Goal: Task Accomplishment & Management: Manage account settings

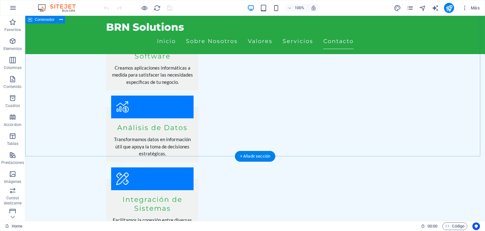
scroll to position [948, 0]
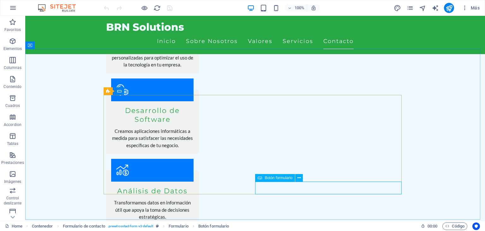
click at [283, 177] on span "Botón formulario" at bounding box center [279, 178] width 28 height 4
click at [298, 176] on icon at bounding box center [299, 177] width 3 height 7
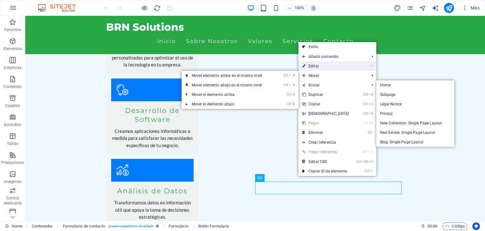
click at [316, 67] on link "⏎ Editar" at bounding box center [326, 65] width 54 height 9
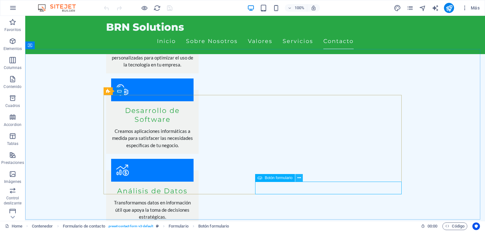
click at [301, 179] on icon at bounding box center [299, 177] width 3 height 7
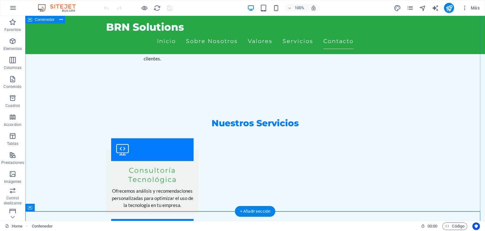
scroll to position [758, 0]
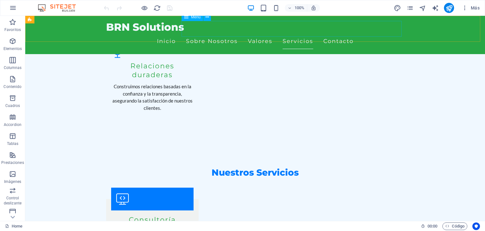
click at [201, 33] on nav "Inicio Sobre Nosotros Valores Servicios Contacto" at bounding box center [255, 41] width 298 height 16
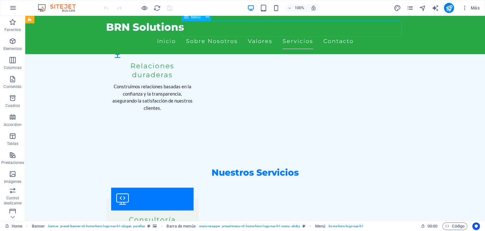
click at [201, 33] on nav "Inicio Sobre Nosotros Valores Servicios Contacto" at bounding box center [255, 41] width 298 height 16
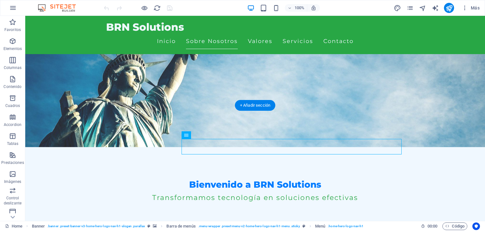
scroll to position [32, 0]
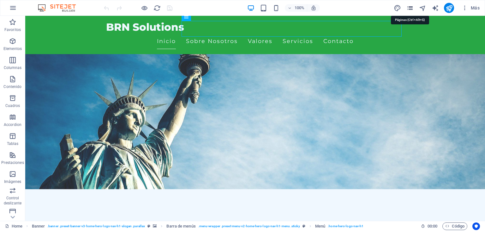
click at [410, 10] on icon "pages" at bounding box center [410, 7] width 7 height 7
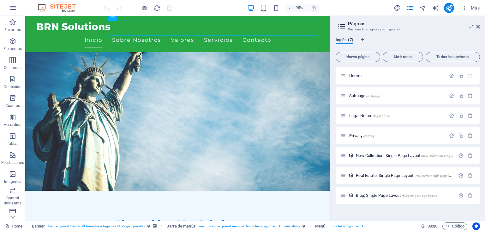
click at [345, 40] on span "Inglés (7)" at bounding box center [345, 40] width 18 height 9
click at [362, 39] on icon "Pestañas de idiomas" at bounding box center [363, 40] width 3 height 4
select select "73"
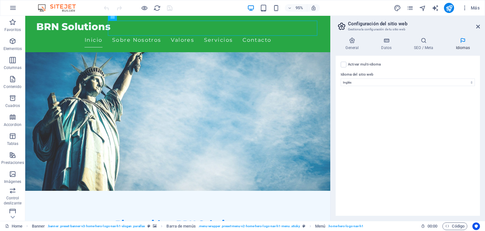
click at [360, 63] on label "Activar multi-idioma Para desactivar la opción multi-idioma, elimine todos los …" at bounding box center [364, 65] width 33 height 8
click at [0, 0] on input "Activar multi-idioma Para desactivar la opción multi-idioma, elimine todos los …" at bounding box center [0, 0] width 0 height 0
select select
click at [354, 42] on icon at bounding box center [352, 40] width 33 height 6
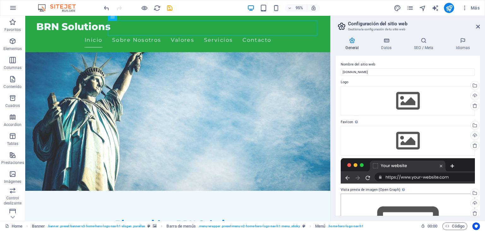
scroll to position [0, 0]
click at [408, 10] on icon "pages" at bounding box center [410, 7] width 7 height 7
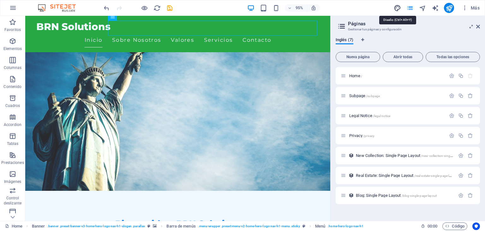
click at [397, 8] on icon "design" at bounding box center [397, 7] width 7 height 7
select select "px"
select select "200"
select select "px"
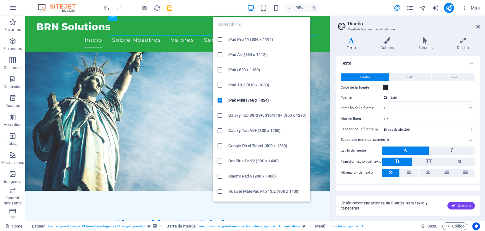
click at [220, 129] on icon at bounding box center [220, 130] width 6 height 6
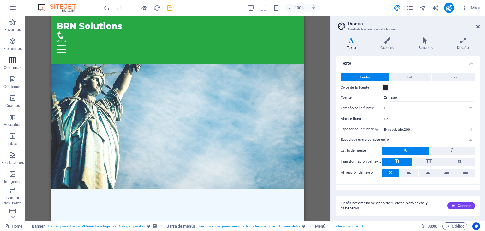
click at [11, 67] on p "Columnas" at bounding box center [13, 67] width 18 height 5
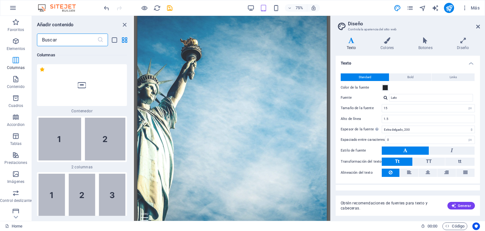
scroll to position [32, 0]
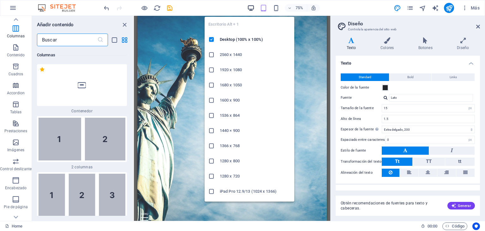
click at [251, 7] on icon "button" at bounding box center [250, 7] width 7 height 7
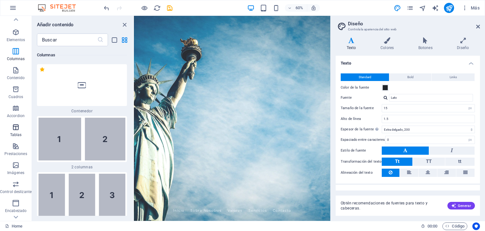
scroll to position [0, 0]
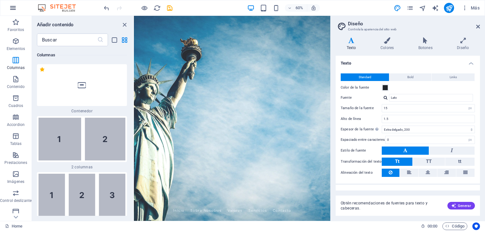
click at [10, 7] on icon "button" at bounding box center [13, 8] width 8 height 8
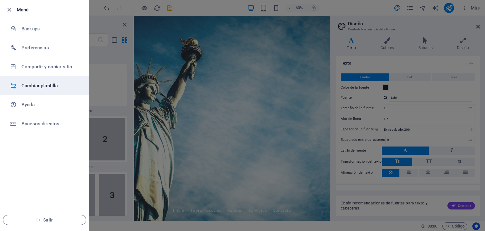
click at [49, 87] on h6 "Cambiar plantilla" at bounding box center [50, 86] width 58 height 8
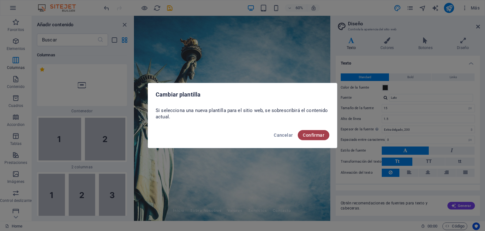
click at [321, 133] on span "Confirmar" at bounding box center [313, 134] width 21 height 5
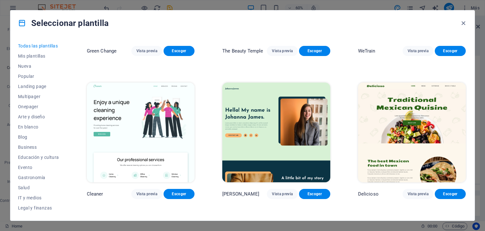
scroll to position [1011, 0]
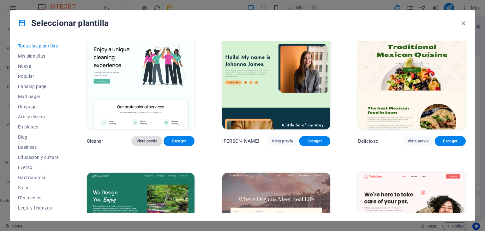
click at [138, 138] on span "Vista previa" at bounding box center [147, 140] width 21 height 5
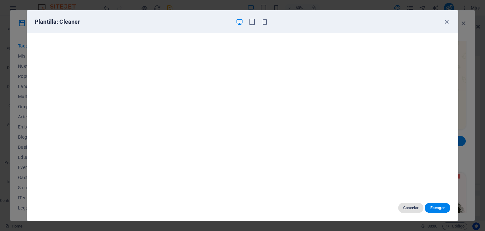
click at [409, 204] on button "Cancelar" at bounding box center [411, 208] width 26 height 10
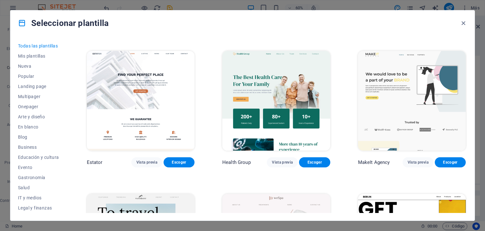
scroll to position [1422, 0]
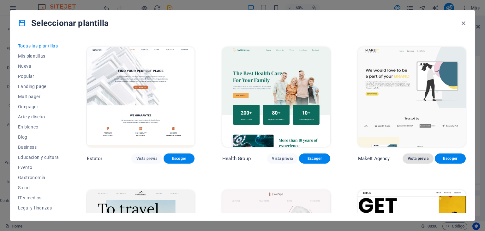
click at [423, 156] on span "Vista previa" at bounding box center [418, 158] width 21 height 5
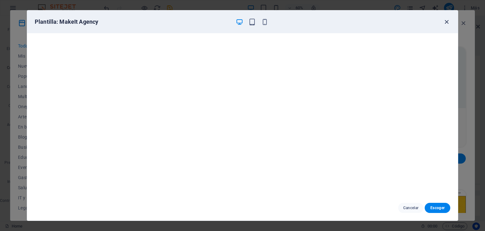
click at [447, 23] on icon "button" at bounding box center [446, 21] width 7 height 7
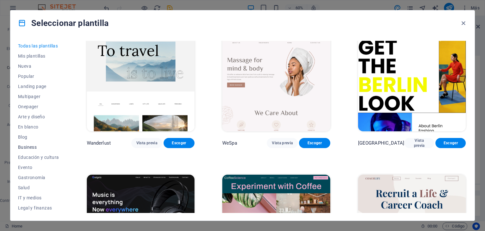
scroll to position [32, 0]
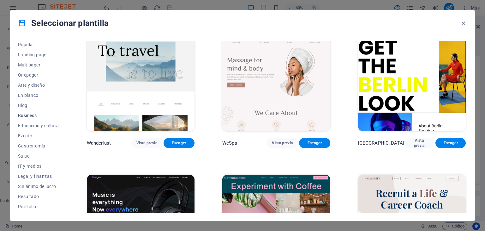
click at [28, 115] on span "Business" at bounding box center [38, 115] width 41 height 5
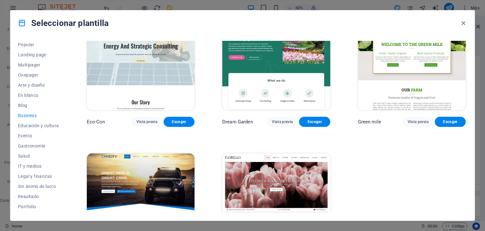
scroll to position [0, 0]
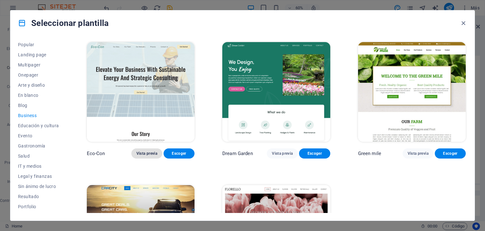
click at [153, 153] on span "Vista previa" at bounding box center [147, 153] width 21 height 5
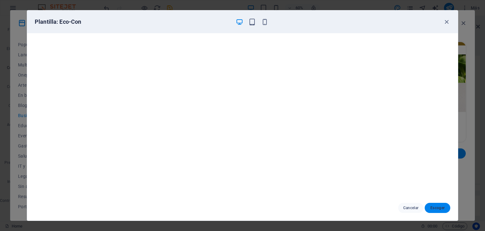
click at [437, 207] on span "Escoger" at bounding box center [437, 207] width 15 height 5
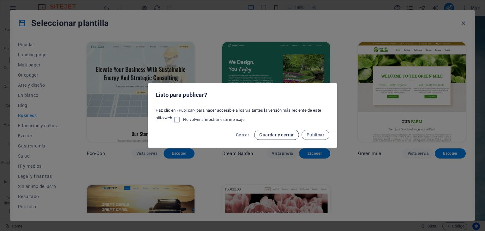
click at [274, 134] on span "Guardar y cerrar" at bounding box center [276, 134] width 34 height 5
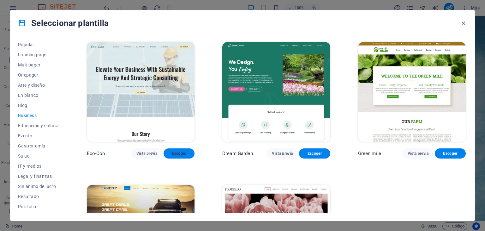
click at [174, 151] on span "Escoger" at bounding box center [179, 153] width 21 height 5
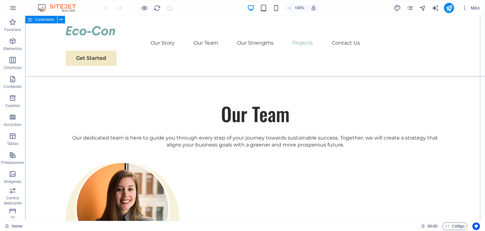
scroll to position [1074, 0]
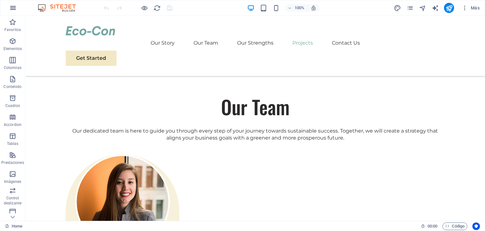
click at [13, 6] on icon "button" at bounding box center [13, 8] width 8 height 8
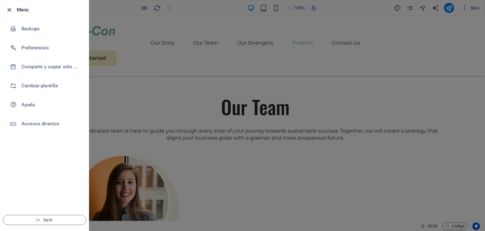
click at [9, 9] on icon "button" at bounding box center [9, 9] width 7 height 7
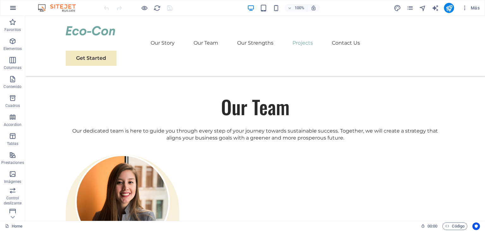
click at [16, 7] on button "button" at bounding box center [12, 7] width 15 height 15
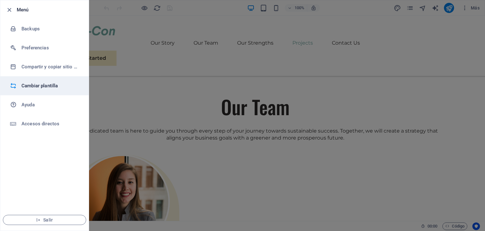
click at [51, 86] on h6 "Cambiar plantilla" at bounding box center [50, 86] width 58 height 8
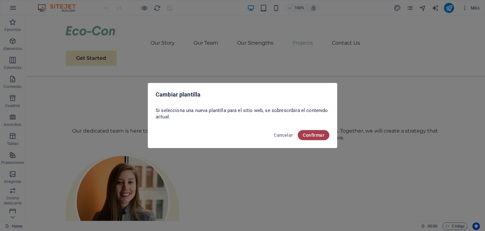
click at [320, 137] on button "Confirmar" at bounding box center [314, 135] width 32 height 10
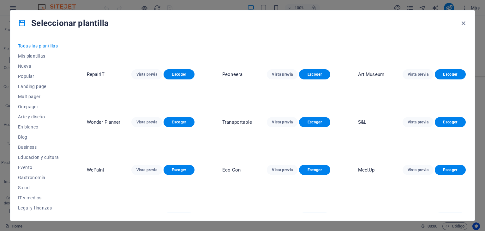
scroll to position [0, 0]
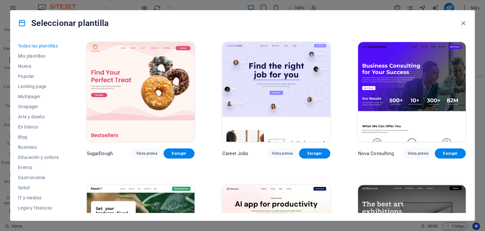
click at [418, 89] on img at bounding box center [412, 92] width 108 height 100
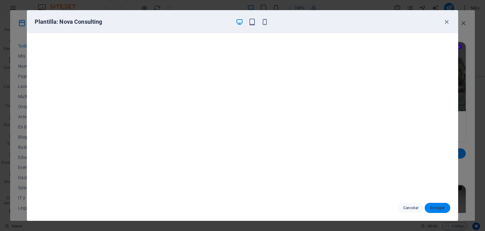
click at [433, 208] on span "Escoger" at bounding box center [437, 207] width 15 height 5
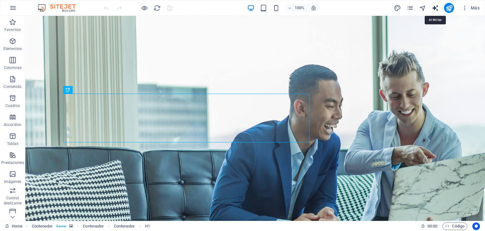
click at [435, 8] on icon "text_generator" at bounding box center [435, 7] width 7 height 7
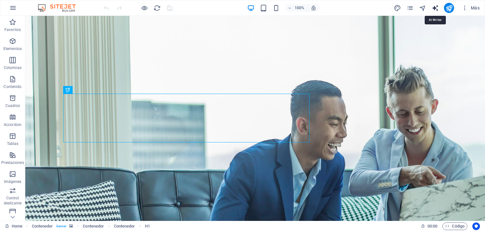
select select "English"
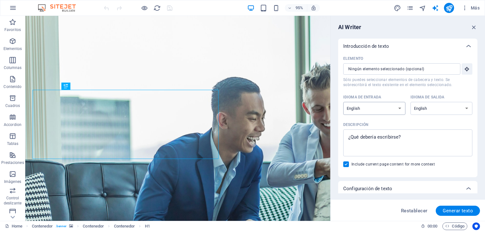
click at [396, 107] on select "Albanian Arabic Armenian Awadhi Azerbaijani Bashkir Basque Belarusian Bengali B…" at bounding box center [375, 108] width 62 height 13
click at [472, 28] on icon "button" at bounding box center [474, 27] width 7 height 7
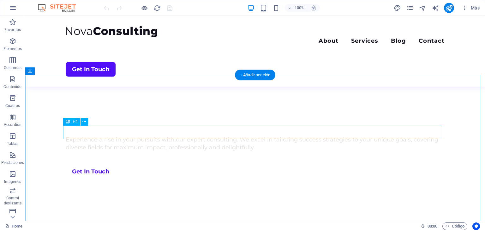
scroll to position [284, 0]
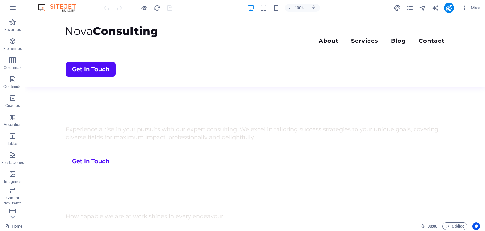
click at [51, 9] on img at bounding box center [59, 8] width 47 height 8
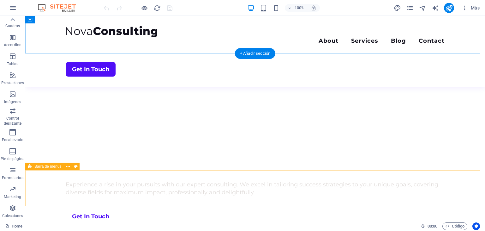
scroll to position [221, 0]
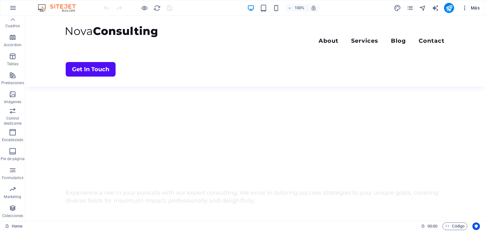
click at [469, 9] on span "Más" at bounding box center [471, 8] width 18 height 6
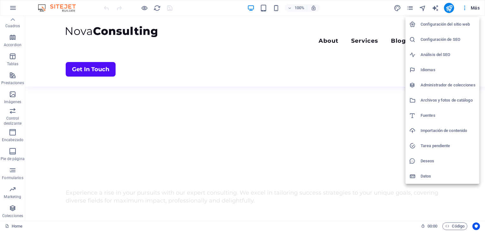
click at [445, 69] on h6 "Idiomas" at bounding box center [448, 70] width 55 height 8
select select "73"
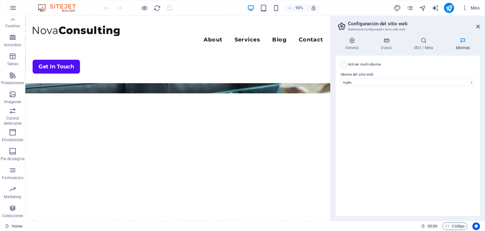
click at [364, 64] on label "Activar multi-idioma Para desactivar la opción multi-idioma, elimine todos los …" at bounding box center [364, 65] width 33 height 8
click at [0, 0] on input "Activar multi-idioma Para desactivar la opción multi-idioma, elimine todos los …" at bounding box center [0, 0] width 0 height 0
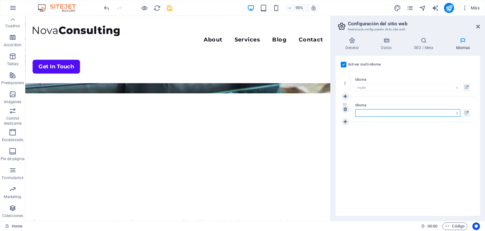
click at [404, 111] on select "Abkhazian Afar Afrikaans Akan Albanés Alemán Amharic Árabe Aragonese Armenian A…" at bounding box center [408, 113] width 105 height 8
select select "44"
click at [356, 109] on select "Abkhazian Afar Afrikaans Akan Albanés Alemán Amharic Árabe Aragonese Armenian A…" at bounding box center [408, 113] width 105 height 8
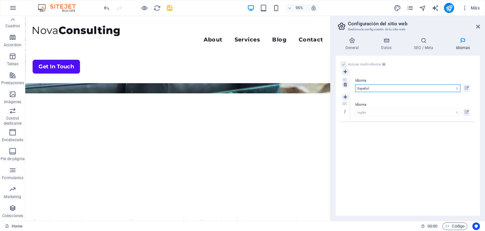
drag, startPoint x: 344, startPoint y: 103, endPoint x: 344, endPoint y: 78, distance: 24.3
select select "44"
click at [383, 38] on icon at bounding box center [387, 40] width 30 height 6
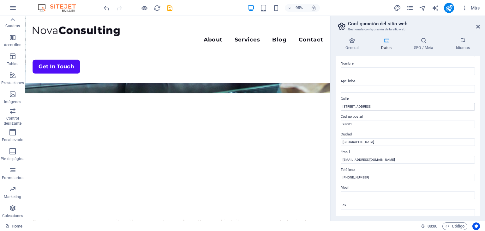
scroll to position [63, 0]
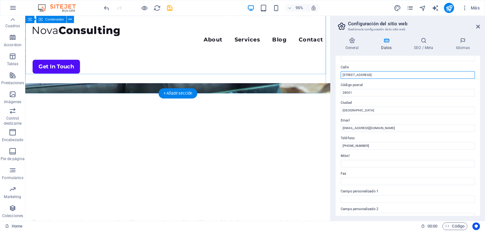
drag, startPoint x: 414, startPoint y: 88, endPoint x: 333, endPoint y: 76, distance: 82.1
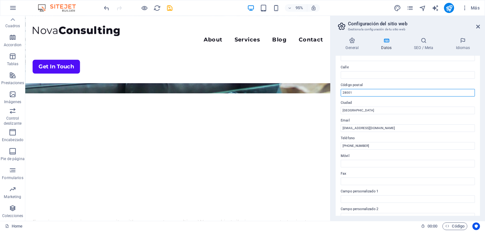
drag, startPoint x: 385, startPoint y: 107, endPoint x: 341, endPoint y: 96, distance: 45.2
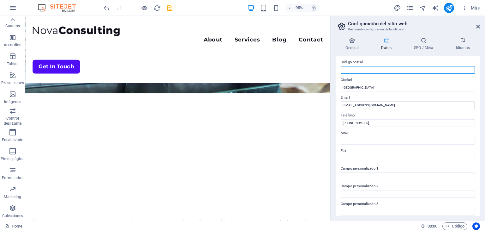
scroll to position [95, 0]
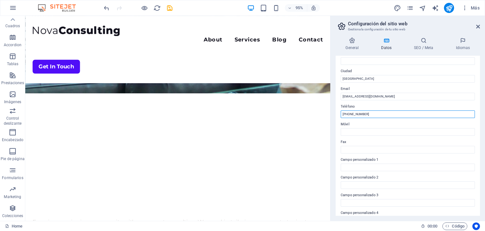
drag, startPoint x: 389, startPoint y: 112, endPoint x: 331, endPoint y: 112, distance: 57.8
click at [331, 112] on aside "Configuración del sitio web Gestiona la configuración de tu sitio web General D…" at bounding box center [408, 118] width 155 height 205
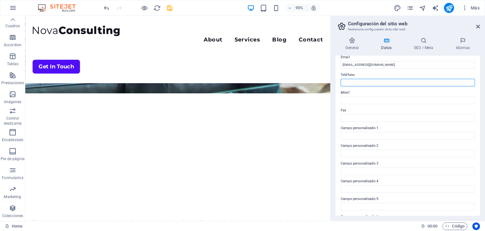
scroll to position [143, 0]
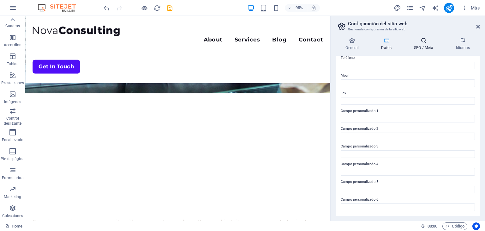
click at [413, 47] on h4 "SEO / Meta" at bounding box center [426, 43] width 42 height 13
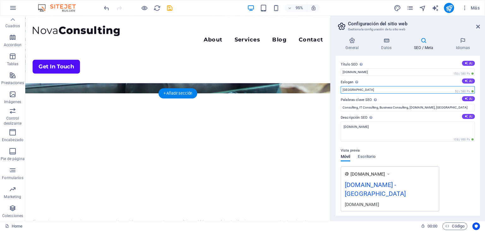
drag, startPoint x: 380, startPoint y: 103, endPoint x: 319, endPoint y: 91, distance: 62.2
type input "M"
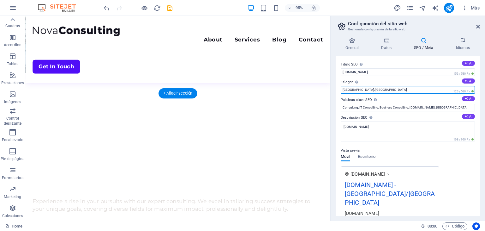
scroll to position [253, 0]
type input "Spain/Europe"
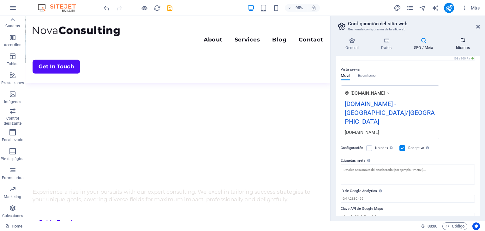
click at [456, 43] on icon at bounding box center [463, 40] width 34 height 6
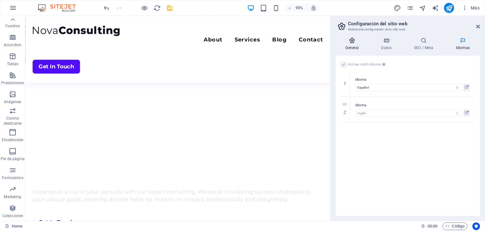
click at [350, 43] on icon at bounding box center [352, 40] width 33 height 6
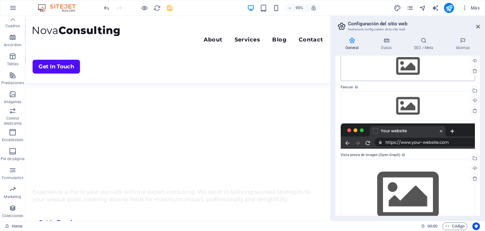
scroll to position [56, 0]
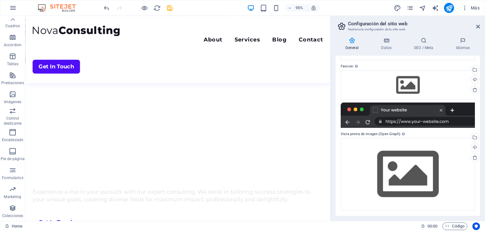
click at [475, 24] on h2 "Configuración del sitio web" at bounding box center [414, 24] width 132 height 6
click at [479, 28] on icon at bounding box center [479, 26] width 4 height 5
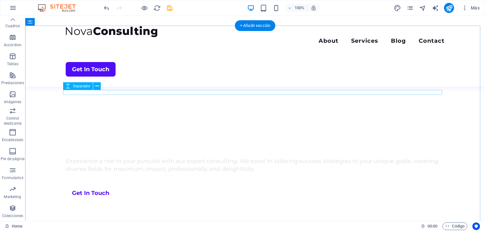
scroll to position [158, 0]
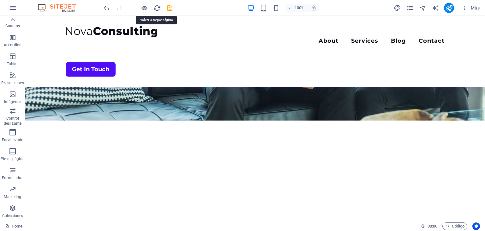
click at [156, 6] on icon "reload" at bounding box center [157, 7] width 7 height 7
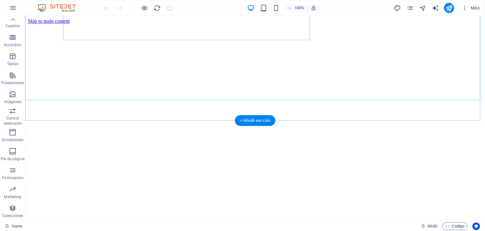
scroll to position [0, 0]
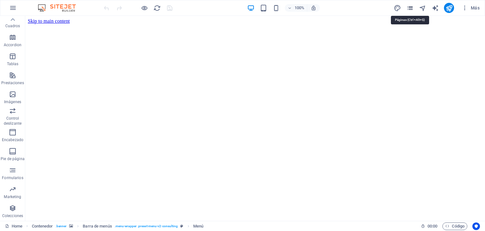
click at [411, 7] on icon "pages" at bounding box center [410, 7] width 7 height 7
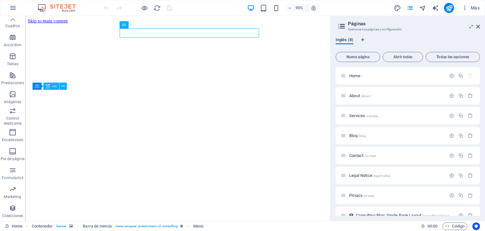
click at [350, 40] on span "Inglés (8)" at bounding box center [345, 40] width 18 height 9
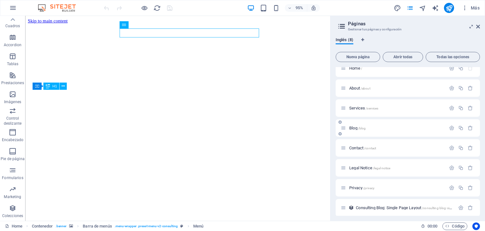
scroll to position [11, 0]
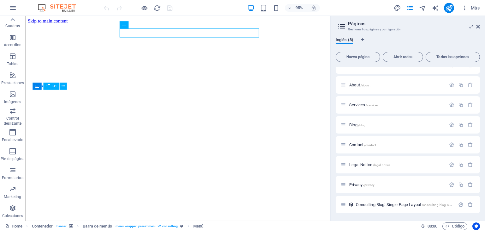
click at [343, 28] on icon at bounding box center [341, 26] width 9 height 9
click at [342, 25] on icon at bounding box center [341, 26] width 9 height 9
click at [362, 41] on icon "Pestañas de idiomas" at bounding box center [363, 40] width 3 height 4
select select "44"
select select "73"
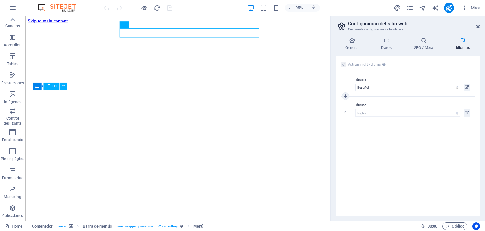
click at [344, 82] on div "1" at bounding box center [345, 83] width 9 height 25
click at [477, 27] on icon at bounding box center [479, 26] width 4 height 5
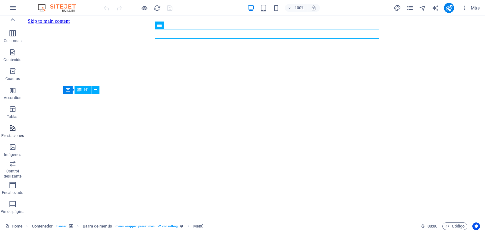
scroll to position [0, 0]
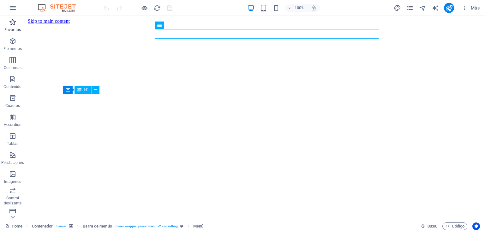
click at [12, 23] on icon "button" at bounding box center [13, 22] width 8 height 8
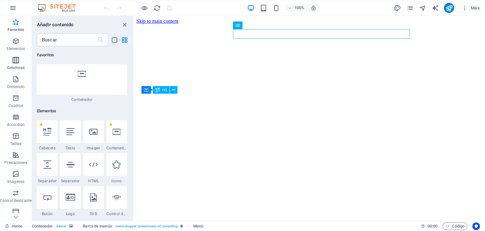
click at [18, 55] on button "Columnas" at bounding box center [16, 63] width 32 height 19
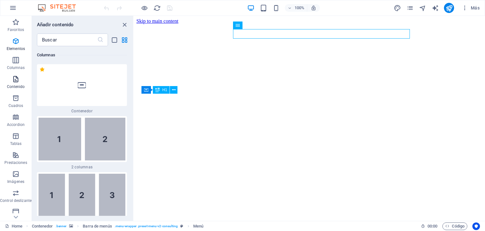
click at [18, 83] on span "Contenido" at bounding box center [16, 82] width 32 height 15
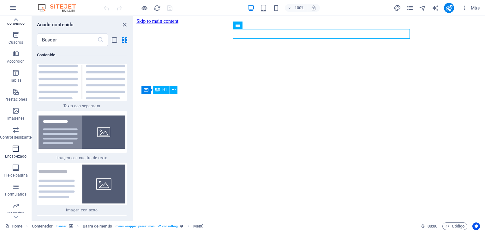
scroll to position [80, 0]
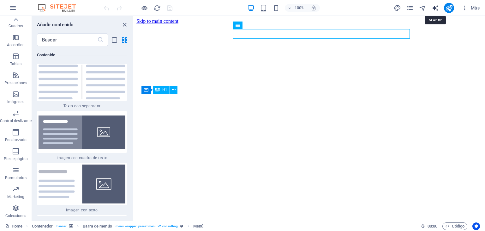
click at [435, 8] on icon "text_generator" at bounding box center [435, 7] width 7 height 7
select select "English"
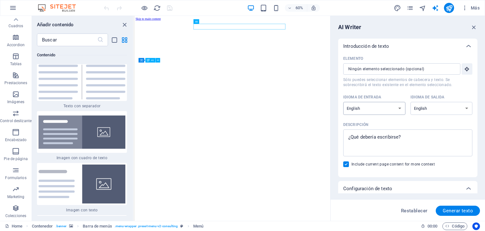
click at [397, 106] on select "Albanian Arabic Armenian Awadhi Azerbaijani Bashkir Basque Belarusian Bengali B…" at bounding box center [375, 108] width 62 height 13
select select "Spanish"
click at [344, 102] on select "Albanian Arabic Armenian Awadhi Azerbaijani Bashkir Basque Belarusian Bengali B…" at bounding box center [375, 108] width 62 height 13
click at [392, 143] on textarea "Descripción x ​" at bounding box center [408, 142] width 123 height 21
drag, startPoint x: 552, startPoint y: 153, endPoint x: 428, endPoint y: 217, distance: 139.9
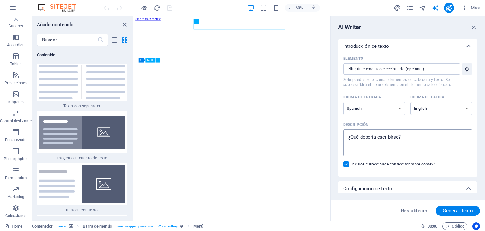
click at [378, 129] on div "x ​" at bounding box center [408, 142] width 129 height 27
click at [378, 132] on textarea "Descripción x ​" at bounding box center [408, 142] width 123 height 21
type textarea "x"
paste textarea "Acompañamos a empresas en su transformación digital, ofreciendo soluciones tecn…"
type textarea "Acompañamos a empresas en su transformación digital, ofreciendo soluciones tecn…"
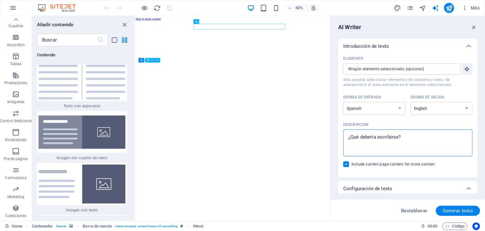
type textarea "x"
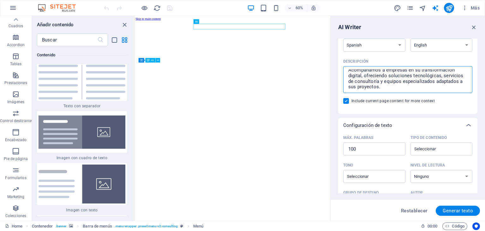
scroll to position [95, 0]
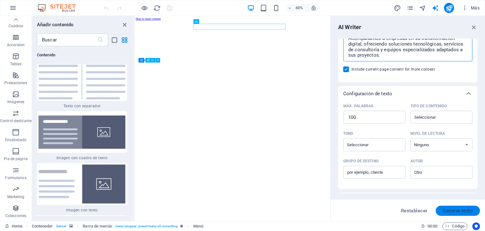
type textarea "Acompañamos a empresas en su transformación digital, ofreciendo soluciones tecn…"
type textarea "x"
click at [466, 210] on span "Generar texto" at bounding box center [458, 210] width 30 height 5
select select "English"
type textarea "x"
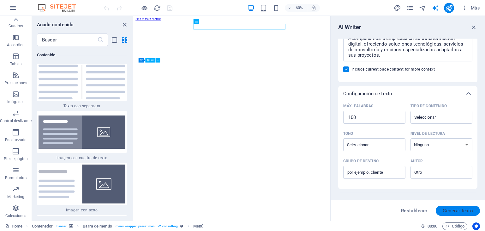
type textarea "x"
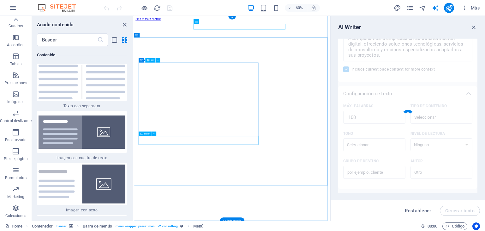
type textarea "x"
type textarea "We assist businesses in navigating their digital transformation by providing ta…"
type textarea "x"
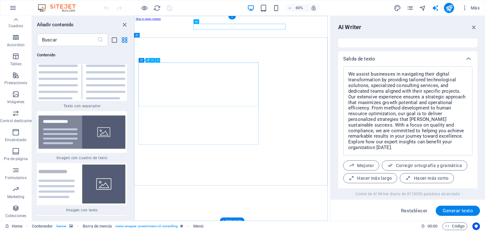
scroll to position [251, 0]
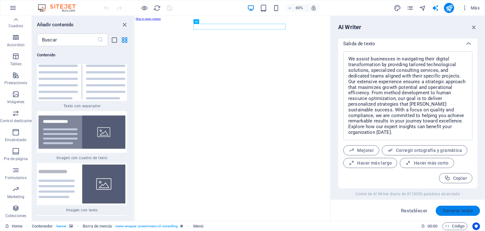
click at [453, 210] on span "Generar texto" at bounding box center [458, 210] width 30 height 5
type textarea "x"
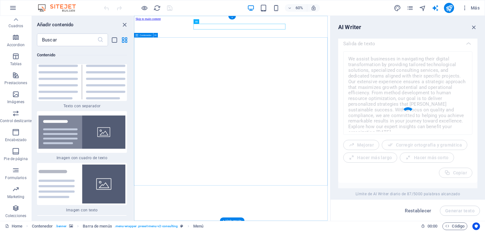
type textarea "x"
type textarea "We support businesses in their digital transformation by offering tailored tech…"
type textarea "x"
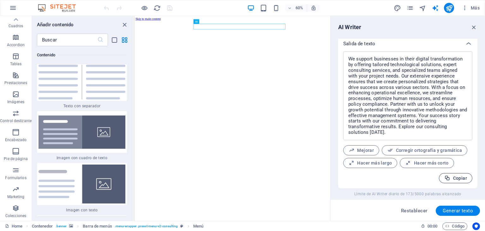
click at [458, 179] on span "Copiar" at bounding box center [456, 178] width 23 height 6
type textarea "x"
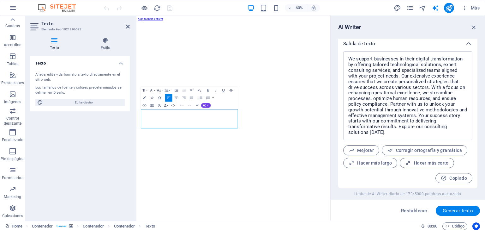
drag, startPoint x: 267, startPoint y: 198, endPoint x: 117, endPoint y: 171, distance: 152.1
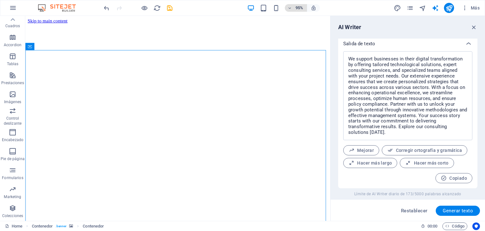
click at [297, 6] on h6 "95%" at bounding box center [300, 8] width 10 height 8
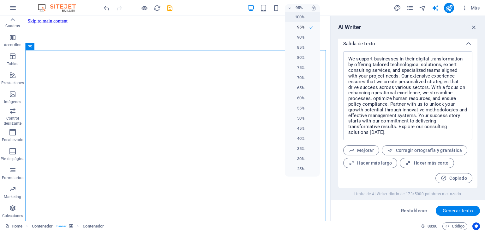
click at [297, 17] on h6 "100%" at bounding box center [297, 17] width 16 height 8
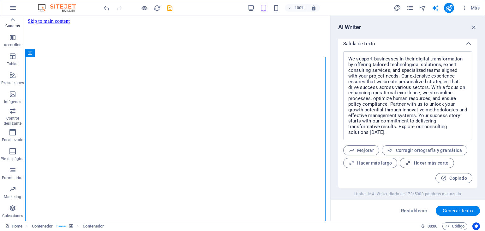
click at [14, 24] on p "Cuadros" at bounding box center [12, 25] width 15 height 5
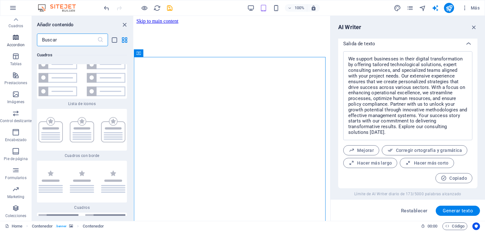
scroll to position [0, 0]
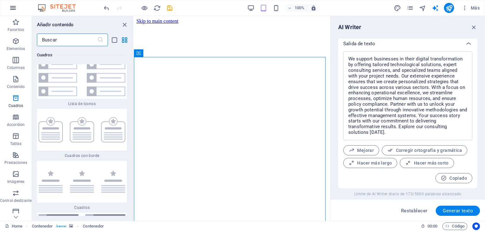
click at [15, 9] on icon "button" at bounding box center [13, 8] width 8 height 8
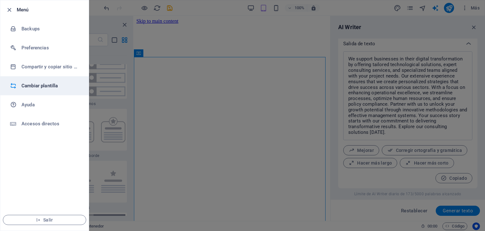
click at [42, 85] on h6 "Cambiar plantilla" at bounding box center [50, 86] width 58 height 8
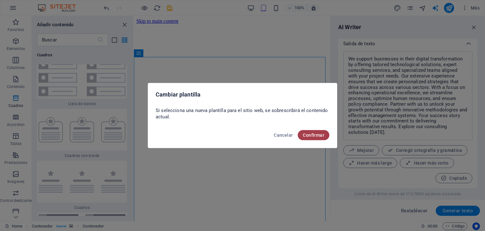
click at [314, 136] on span "Confirmar" at bounding box center [313, 134] width 21 height 5
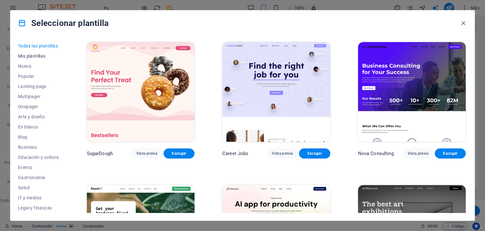
click at [32, 55] on span "Mis plantillas" at bounding box center [38, 55] width 41 height 5
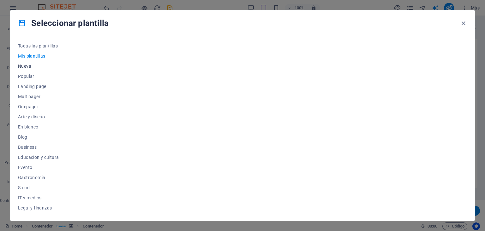
click at [25, 65] on span "Nueva" at bounding box center [38, 66] width 41 height 5
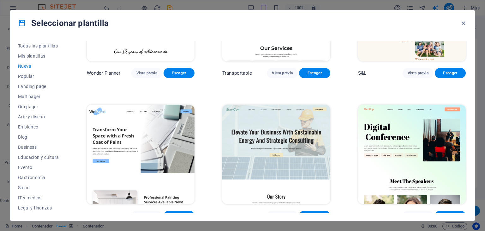
scroll to position [379, 0]
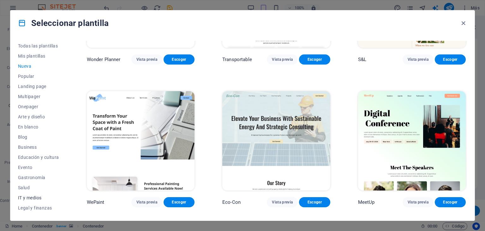
click at [40, 199] on span "IT y medios" at bounding box center [38, 197] width 41 height 5
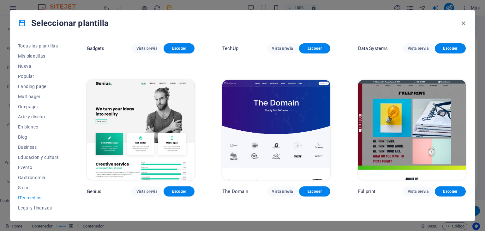
scroll to position [245, 0]
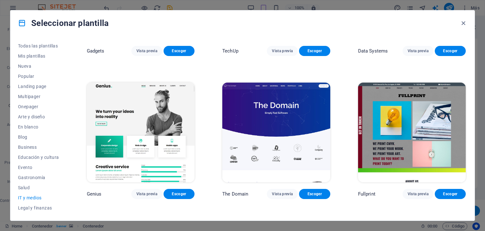
click at [155, 120] on img at bounding box center [141, 132] width 108 height 100
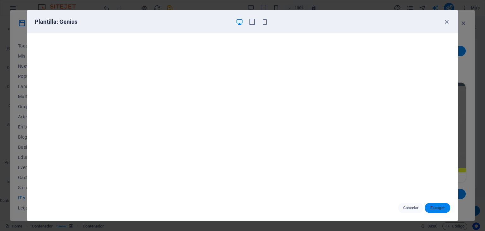
click at [433, 207] on span "Escoger" at bounding box center [437, 207] width 15 height 5
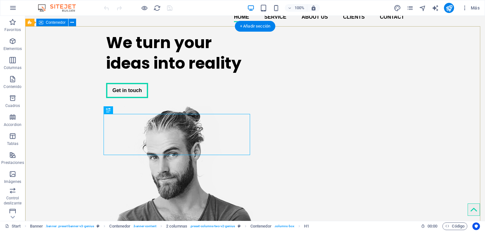
scroll to position [32, 0]
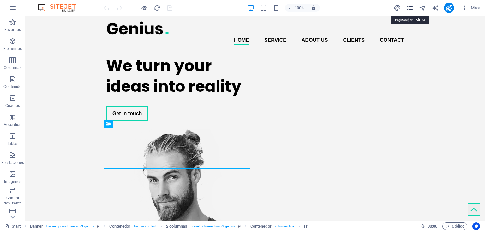
click at [408, 8] on icon "pages" at bounding box center [410, 7] width 7 height 7
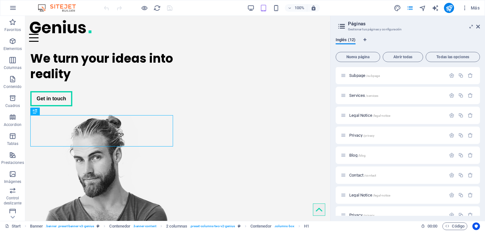
scroll to position [90, 0]
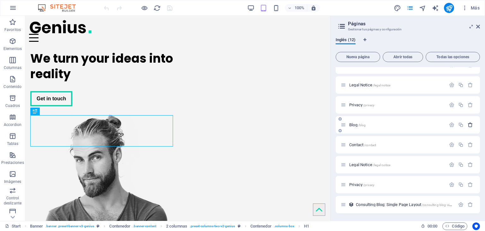
click at [468, 125] on icon "button" at bounding box center [470, 124] width 5 height 5
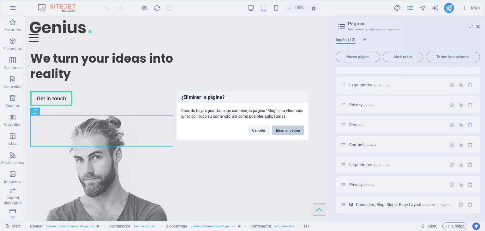
click at [287, 132] on button "Eliminar página" at bounding box center [288, 129] width 32 height 9
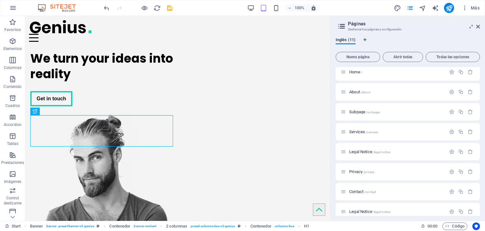
scroll to position [0, 0]
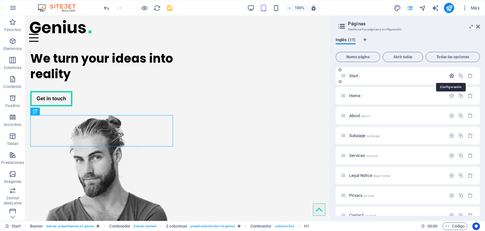
click at [452, 75] on icon "button" at bounding box center [451, 75] width 5 height 5
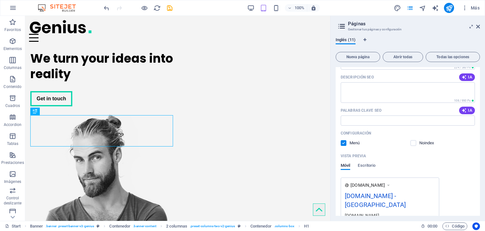
scroll to position [95, 0]
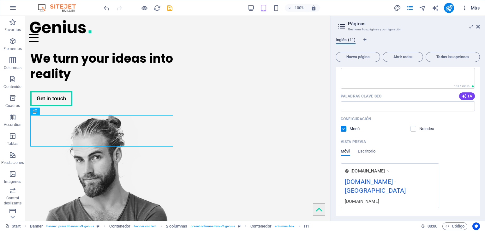
click at [480, 9] on button "Más" at bounding box center [470, 8] width 23 height 10
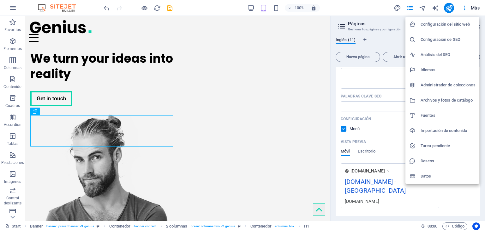
click at [428, 74] on li "Idiomas" at bounding box center [443, 69] width 74 height 15
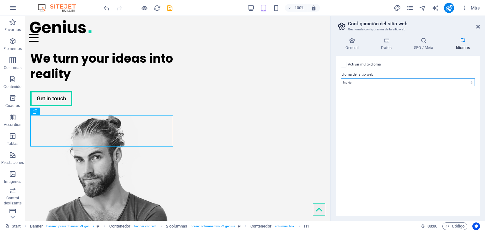
click at [396, 82] on select "Abkhazian Afar Afrikaans Akan Albanés Alemán Amharic Árabe Aragonese Armenian A…" at bounding box center [408, 82] width 134 height 8
select select "44"
click at [341, 78] on select "Abkhazian Afar Afrikaans Akan Albanés Alemán Amharic Árabe Aragonese Armenian A…" at bounding box center [408, 82] width 134 height 8
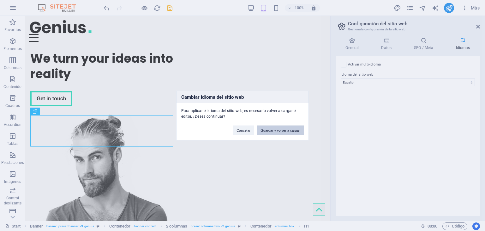
click at [284, 129] on button "Guardar y volver a cargar" at bounding box center [280, 129] width 47 height 9
checkbox input "false"
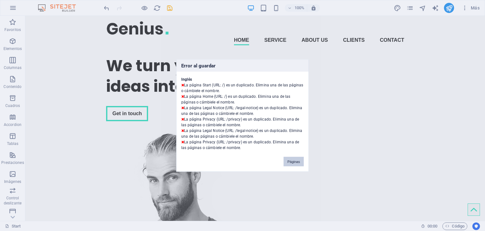
click at [296, 162] on button "Páginas" at bounding box center [294, 161] width 20 height 9
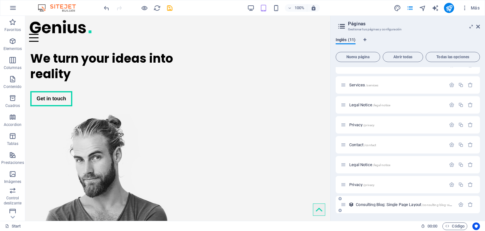
scroll to position [0, 0]
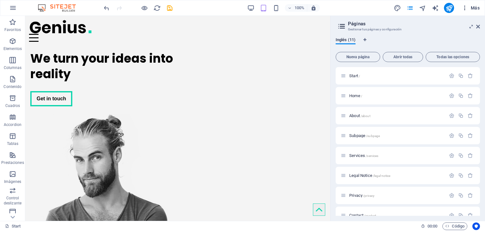
click at [469, 8] on span "Más" at bounding box center [471, 8] width 18 height 6
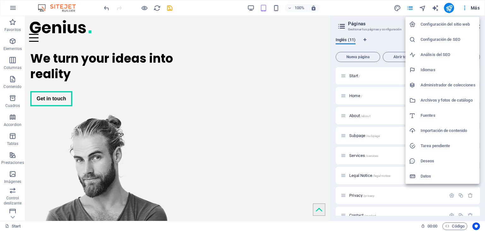
click at [442, 65] on li "Idiomas" at bounding box center [443, 69] width 74 height 15
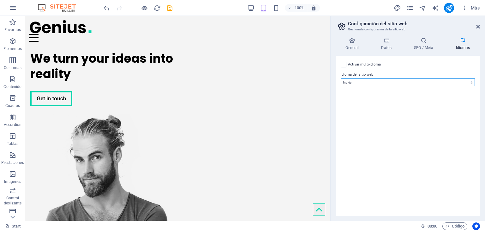
click at [401, 82] on select "Abkhazian Afar Afrikaans Akan Albanés Alemán Amharic Árabe Aragonese Armenian A…" at bounding box center [408, 82] width 134 height 8
select select "44"
click at [341, 78] on select "Abkhazian Afar Afrikaans Akan Albanés Alemán Amharic Árabe Aragonese Armenian A…" at bounding box center [408, 82] width 134 height 8
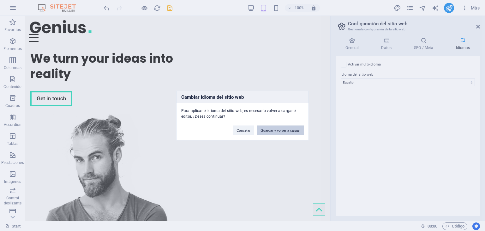
click at [281, 127] on button "Guardar y volver a cargar" at bounding box center [280, 129] width 47 height 9
checkbox input "false"
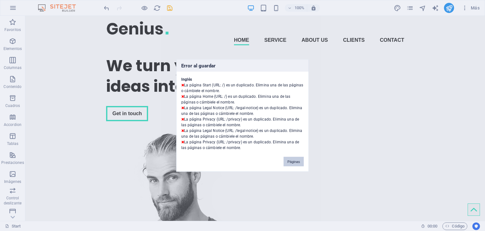
click at [291, 162] on button "Páginas" at bounding box center [294, 161] width 20 height 9
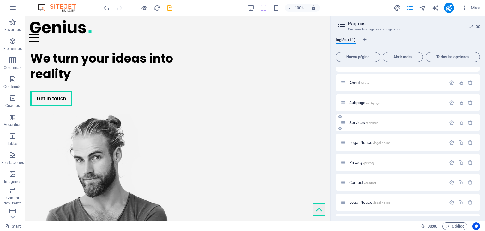
scroll to position [70, 0]
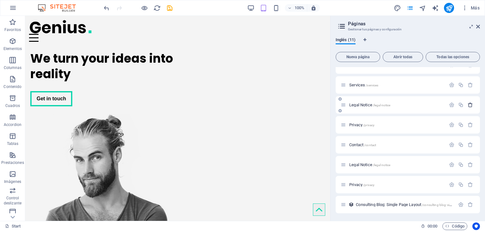
click at [468, 104] on icon "button" at bounding box center [470, 104] width 5 height 5
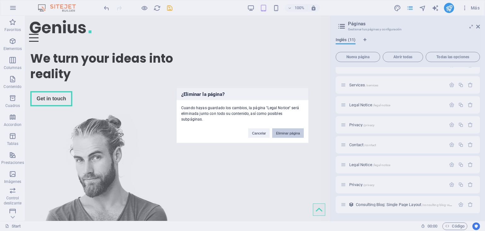
click at [283, 129] on button "Eliminar página" at bounding box center [288, 132] width 32 height 9
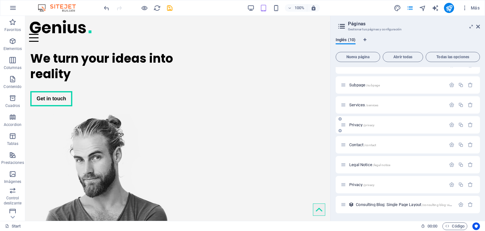
scroll to position [51, 0]
click at [470, 124] on icon "button" at bounding box center [470, 124] width 5 height 5
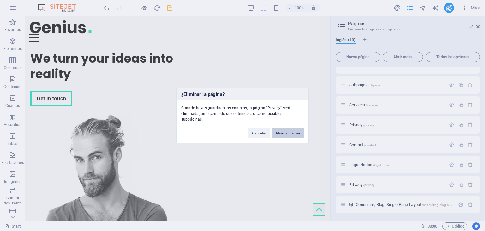
drag, startPoint x: 285, startPoint y: 131, endPoint x: 296, endPoint y: 116, distance: 18.3
click at [285, 131] on button "Eliminar página" at bounding box center [288, 132] width 32 height 9
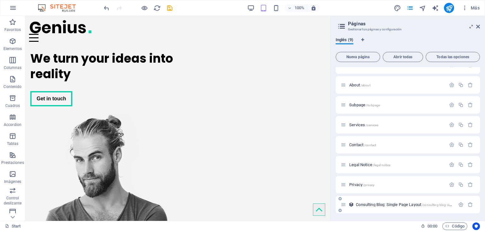
scroll to position [0, 0]
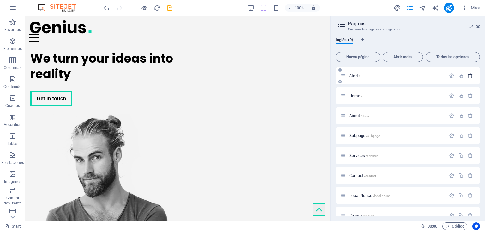
click at [470, 76] on icon "button" at bounding box center [470, 75] width 5 height 5
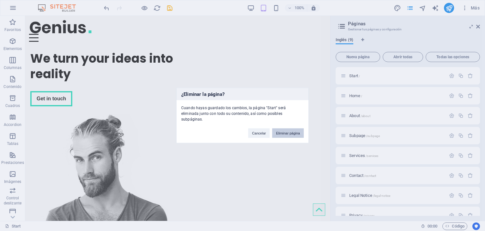
click at [288, 131] on button "Eliminar página" at bounding box center [288, 132] width 32 height 9
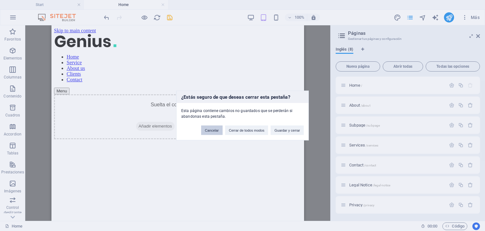
click at [214, 132] on button "Cancelar" at bounding box center [211, 129] width 21 height 9
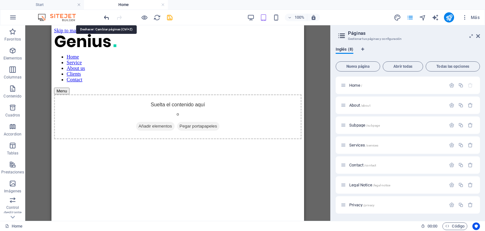
click at [107, 18] on icon "undo" at bounding box center [106, 17] width 7 height 7
click at [463, 18] on icon "button" at bounding box center [465, 17] width 6 height 6
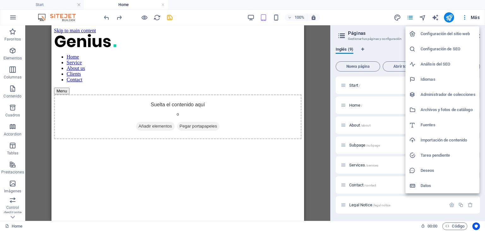
click at [441, 80] on h6 "Idiomas" at bounding box center [448, 80] width 55 height 8
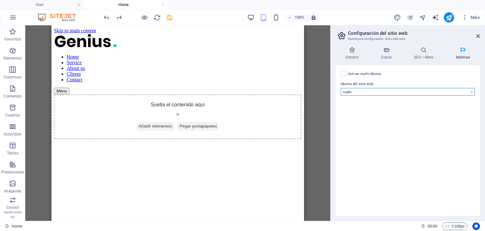
click at [383, 93] on select "Abkhazian Afar Afrikaans Akan Albanés Alemán Amharic Árabe Aragonese Armenian A…" at bounding box center [408, 92] width 134 height 8
select select "44"
click at [341, 88] on select "Abkhazian Afar Afrikaans Akan Albanés Alemán Amharic Árabe Aragonese Armenian A…" at bounding box center [408, 92] width 134 height 8
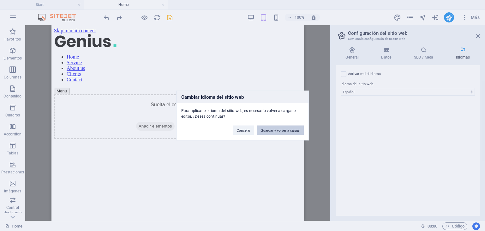
click at [292, 131] on button "Guardar y volver a cargar" at bounding box center [280, 129] width 47 height 9
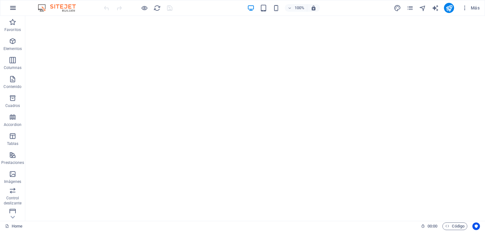
click at [17, 7] on button "button" at bounding box center [12, 7] width 15 height 15
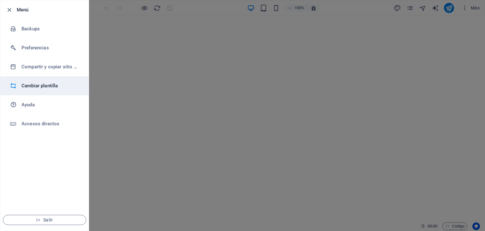
click at [23, 88] on h6 "Cambiar plantilla" at bounding box center [50, 86] width 58 height 8
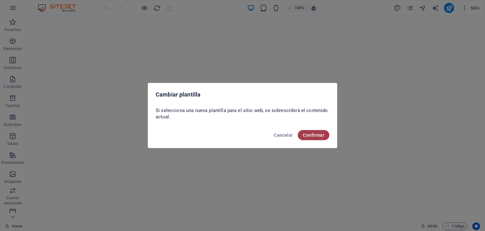
click at [319, 136] on span "Confirmar" at bounding box center [313, 134] width 21 height 5
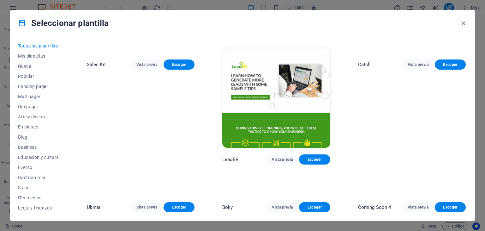
scroll to position [3381, 0]
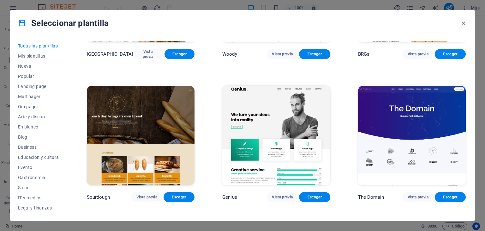
click at [295, 108] on img at bounding box center [276, 136] width 108 height 100
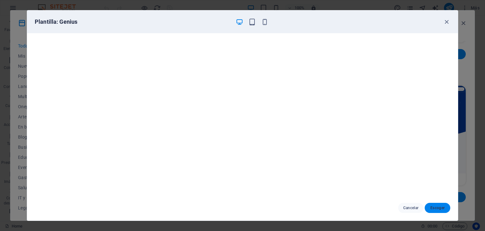
click at [431, 205] on span "Escoger" at bounding box center [437, 207] width 15 height 5
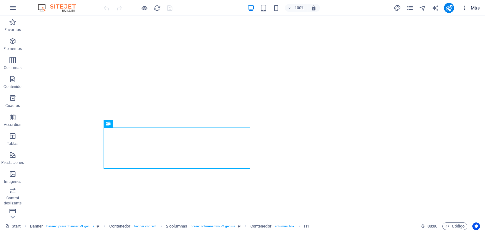
click at [464, 7] on icon "button" at bounding box center [465, 8] width 6 height 6
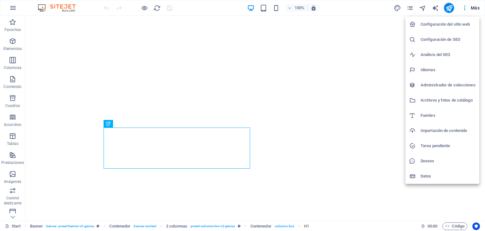
click at [463, 64] on li "Idiomas" at bounding box center [443, 69] width 74 height 15
select select "44"
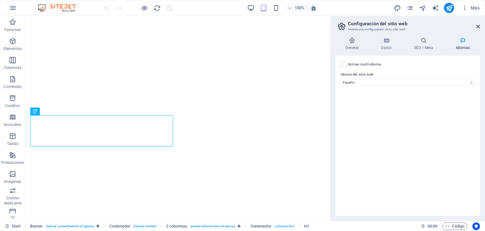
click at [373, 62] on label "Activar multi-idioma Para desactivar la opción multi-idioma, elimine todos los …" at bounding box center [364, 65] width 33 height 8
click at [0, 0] on input "Activar multi-idioma Para desactivar la opción multi-idioma, elimine todos los …" at bounding box center [0, 0] width 0 height 0
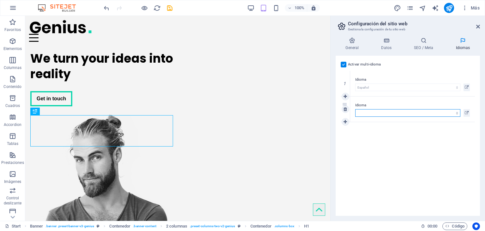
click at [374, 112] on select "Abkhazian Afar Afrikaans Akan Albanés Alemán Amharic Árabe Aragonese Armenian A…" at bounding box center [408, 113] width 105 height 8
select select "73"
click at [356, 109] on select "Abkhazian Afar Afrikaans Akan Albanés Alemán Amharic Árabe Aragonese Armenian A…" at bounding box center [408, 113] width 105 height 8
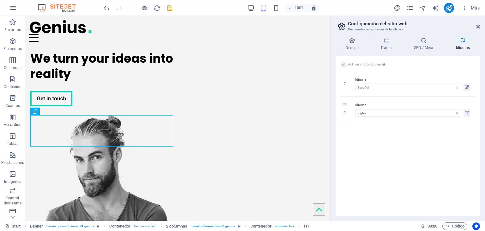
click at [404, 61] on div "Activar multi-idioma Para desactivar la opción multi-idioma, elimine todos los …" at bounding box center [408, 65] width 134 height 8
click at [353, 41] on icon at bounding box center [352, 40] width 33 height 6
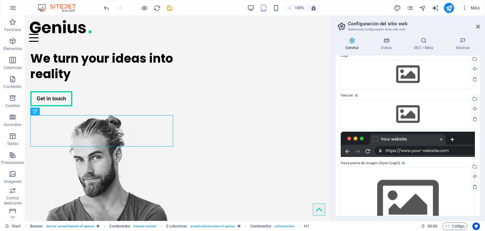
scroll to position [56, 0]
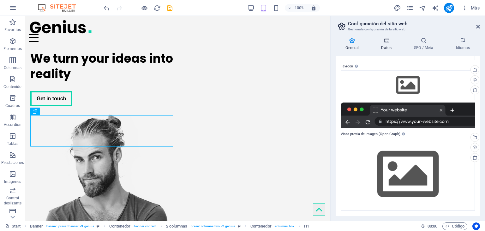
click at [381, 43] on icon at bounding box center [387, 40] width 30 height 6
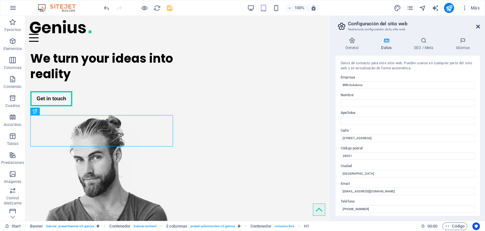
click at [480, 24] on icon at bounding box center [479, 26] width 4 height 5
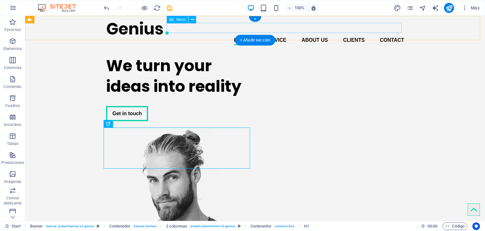
click at [239, 35] on nav "Home Service About us Clients Contact" at bounding box center [255, 40] width 298 height 10
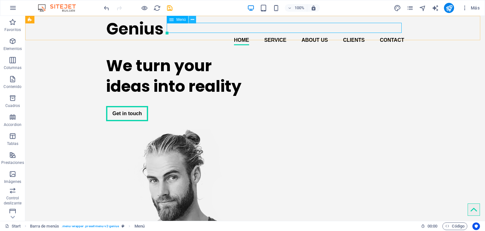
click at [193, 18] on icon at bounding box center [192, 19] width 3 height 7
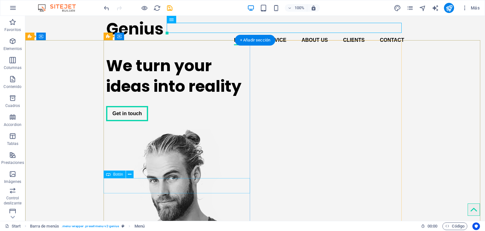
click at [130, 121] on div "Get in touch" at bounding box center [179, 113] width 147 height 15
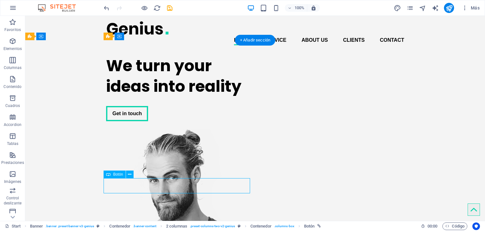
click at [130, 121] on div "Get in touch" at bounding box center [179, 113] width 147 height 15
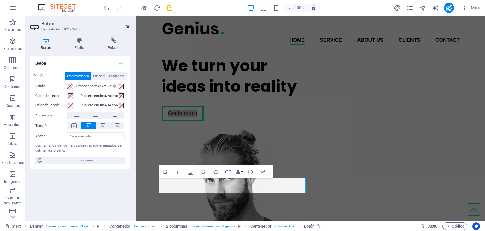
click at [127, 27] on icon at bounding box center [128, 26] width 4 height 5
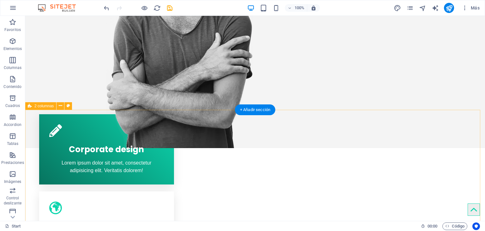
scroll to position [284, 0]
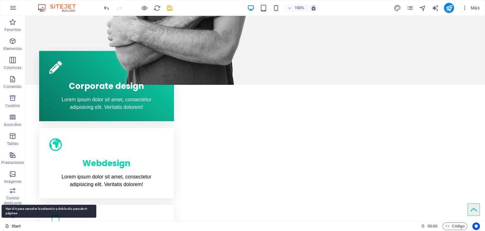
click at [15, 227] on link "Start" at bounding box center [13, 226] width 16 height 8
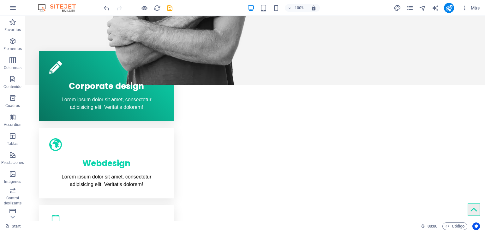
click at [54, 5] on img at bounding box center [59, 8] width 47 height 8
click at [70, 8] on img at bounding box center [59, 8] width 47 height 8
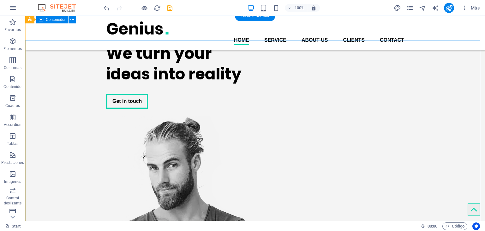
scroll to position [0, 0]
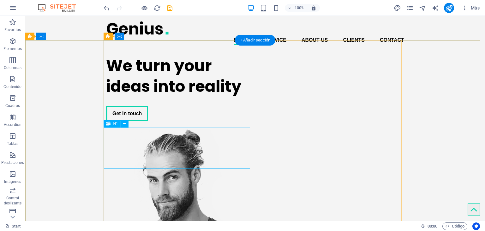
click at [174, 96] on div "We turn your ideas into reality" at bounding box center [179, 75] width 147 height 41
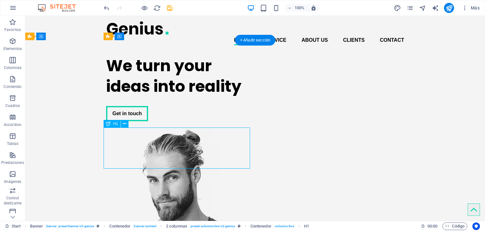
click at [174, 96] on div "We turn your ideas into reality" at bounding box center [179, 75] width 147 height 41
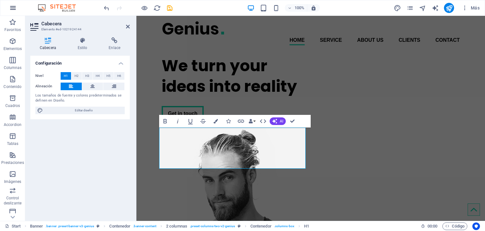
click at [10, 5] on icon "button" at bounding box center [13, 8] width 8 height 8
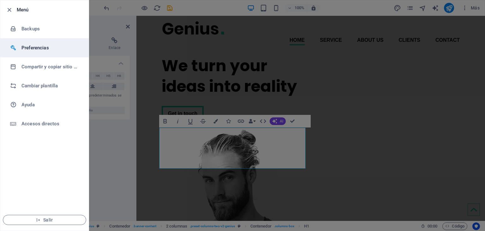
click at [34, 45] on h6 "Preferencias" at bounding box center [50, 48] width 58 height 8
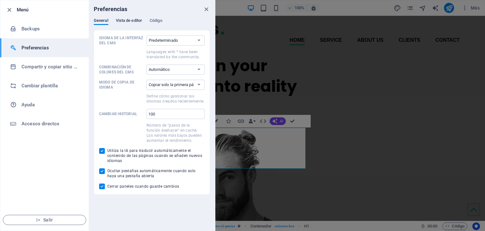
click at [137, 19] on span "Vista de editor" at bounding box center [129, 21] width 26 height 9
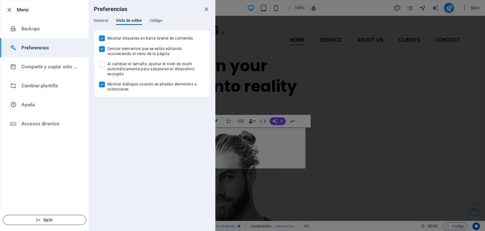
click at [42, 222] on span "Salir" at bounding box center [44, 219] width 73 height 5
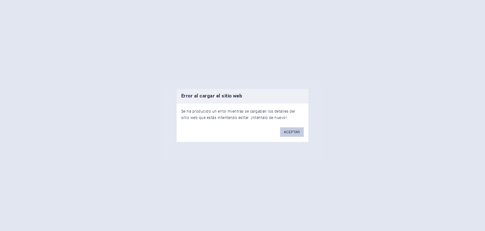
click at [289, 131] on button "ACEPTAR" at bounding box center [292, 131] width 24 height 9
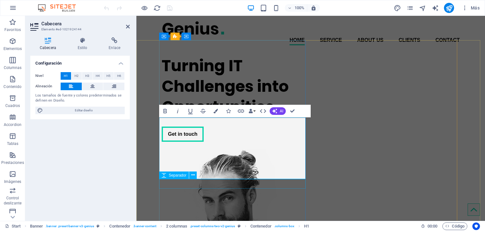
click at [265, 126] on div at bounding box center [235, 121] width 147 height 9
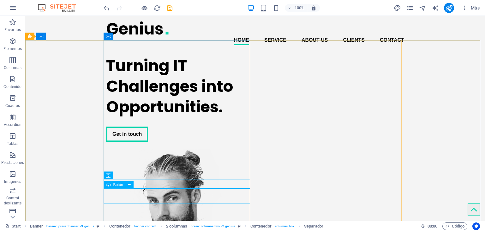
click at [115, 183] on span "Botón" at bounding box center [118, 185] width 10 height 4
click at [129, 184] on icon at bounding box center [129, 184] width 3 height 7
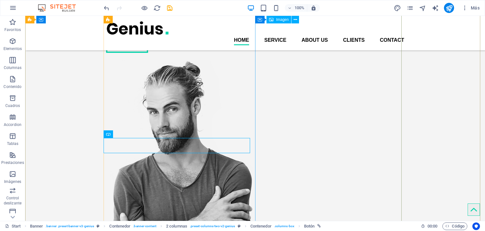
scroll to position [32, 0]
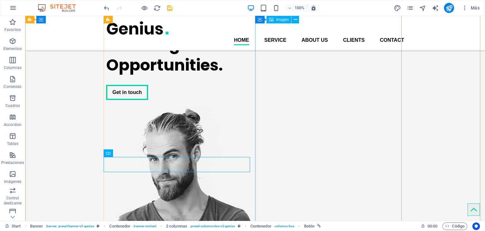
click at [253, 107] on figure at bounding box center [179, 227] width 147 height 240
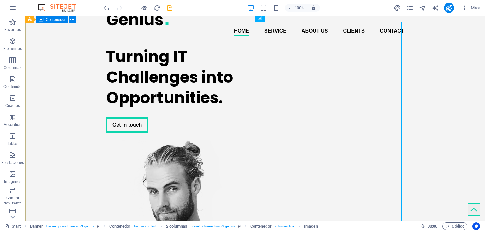
scroll to position [0, 0]
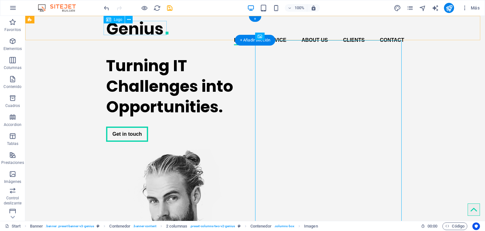
click at [134, 24] on div at bounding box center [255, 28] width 298 height 14
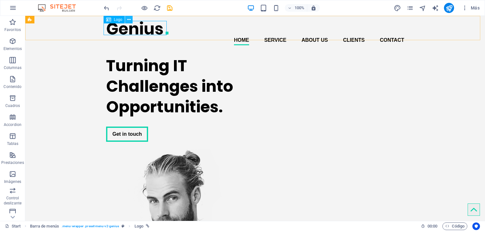
click at [127, 21] on icon at bounding box center [128, 19] width 3 height 7
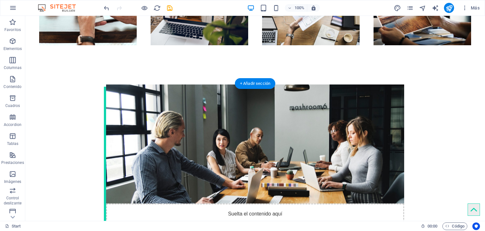
scroll to position [980, 0]
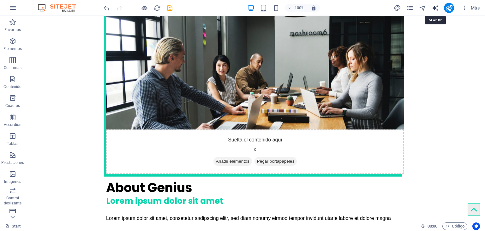
click at [436, 7] on icon "text_generator" at bounding box center [435, 7] width 7 height 7
select select "English"
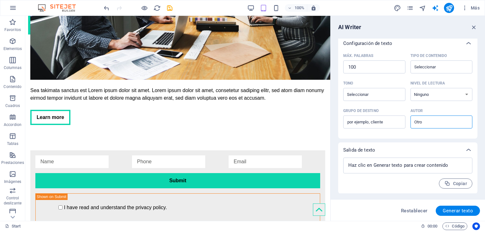
scroll to position [145, 0]
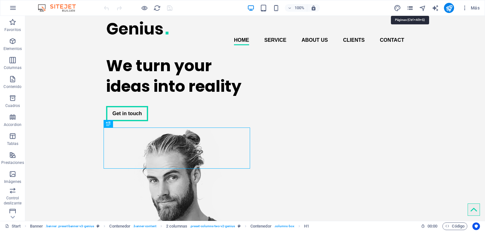
click at [411, 8] on icon "pages" at bounding box center [410, 7] width 7 height 7
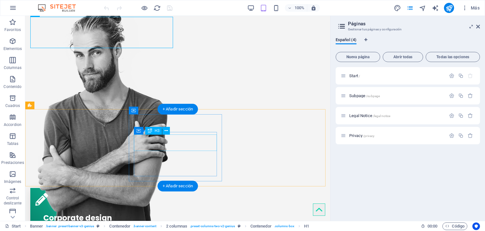
scroll to position [126, 0]
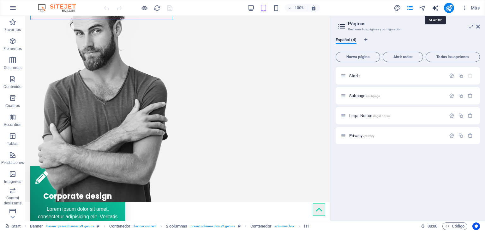
click at [436, 7] on icon "text_generator" at bounding box center [435, 7] width 7 height 7
select select "English"
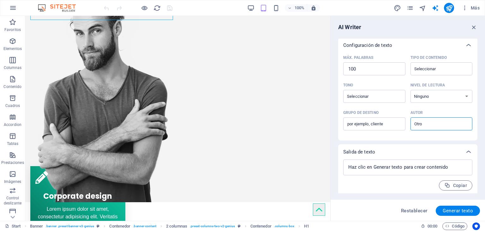
scroll to position [145, 0]
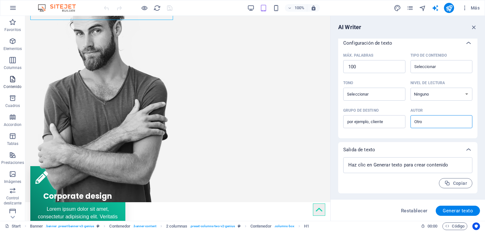
click at [12, 81] on icon "button" at bounding box center [13, 79] width 8 height 8
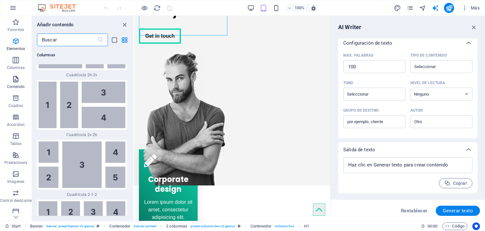
scroll to position [1935, 0]
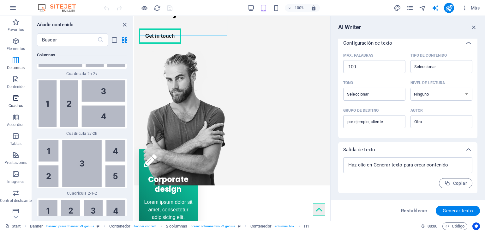
click at [12, 96] on icon "button" at bounding box center [16, 98] width 8 height 8
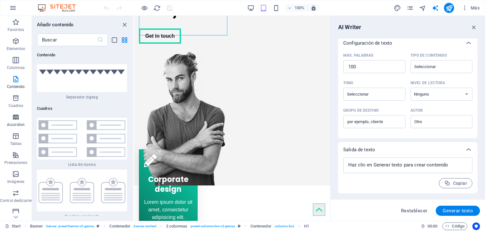
scroll to position [3426, 0]
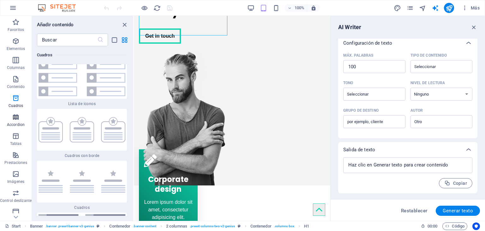
click at [12, 119] on icon "button" at bounding box center [16, 117] width 8 height 8
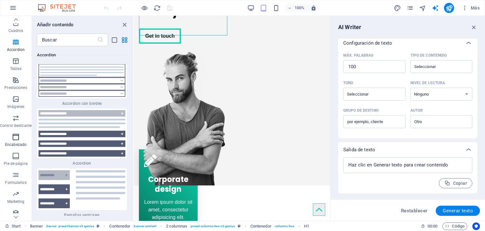
scroll to position [80, 0]
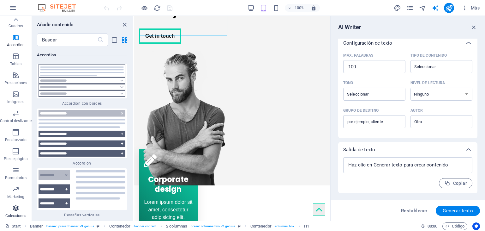
click at [15, 211] on icon "button" at bounding box center [16, 208] width 8 height 8
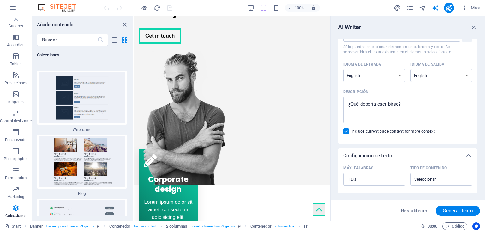
scroll to position [0, 0]
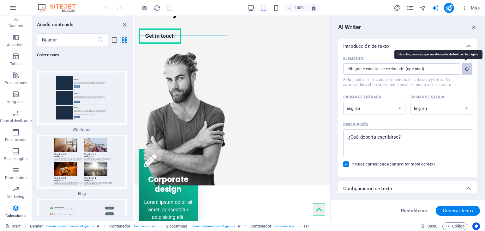
click at [467, 70] on icon "button" at bounding box center [468, 69] width 6 height 6
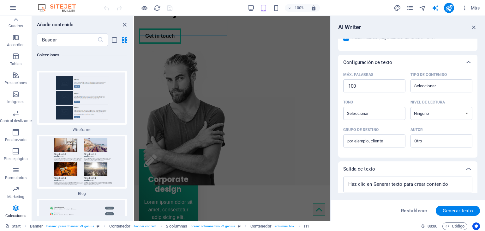
scroll to position [126, 0]
click at [466, 8] on icon "button" at bounding box center [465, 8] width 6 height 6
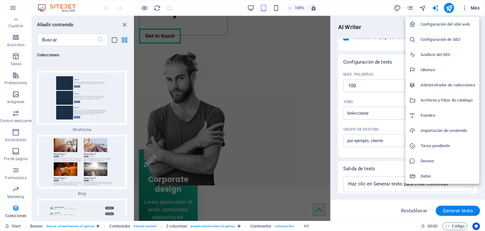
click at [428, 97] on h6 "Archivos y fotos de catálogo" at bounding box center [448, 100] width 55 height 8
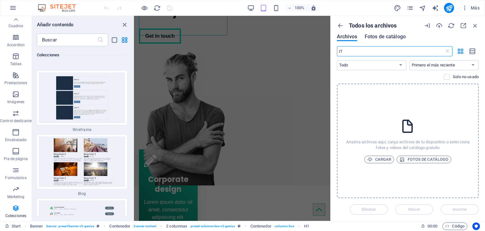
type input "IT"
click at [380, 34] on span "Fotos de catálogo" at bounding box center [385, 37] width 41 height 8
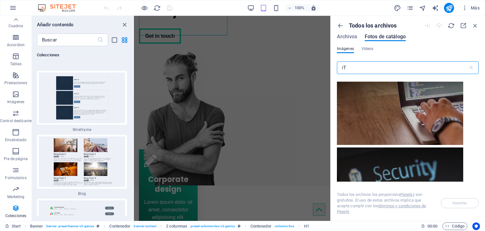
scroll to position [95, 0]
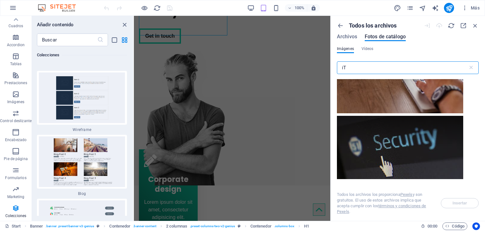
type input "iT"
click at [424, 91] on div at bounding box center [400, 81] width 126 height 63
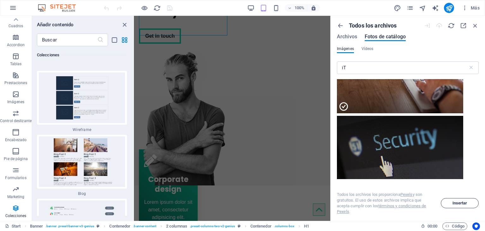
click at [454, 202] on span "Insertar" at bounding box center [460, 203] width 15 height 4
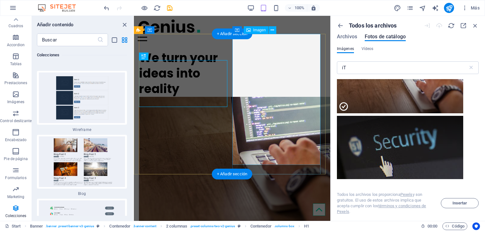
scroll to position [0, 0]
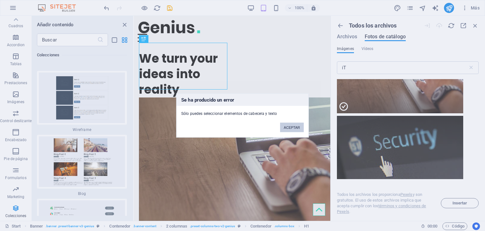
click at [289, 126] on button "ACEPTAR" at bounding box center [292, 127] width 24 height 9
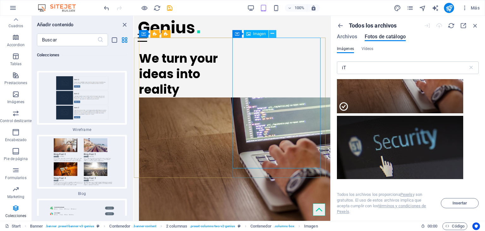
click at [274, 33] on icon at bounding box center [272, 33] width 3 height 7
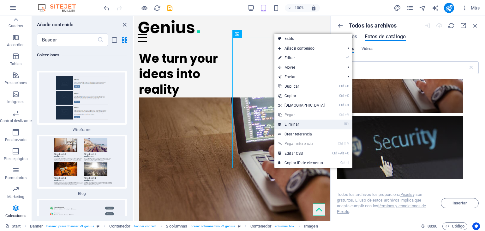
click at [300, 122] on link "⌦ Eliminar" at bounding box center [302, 123] width 54 height 9
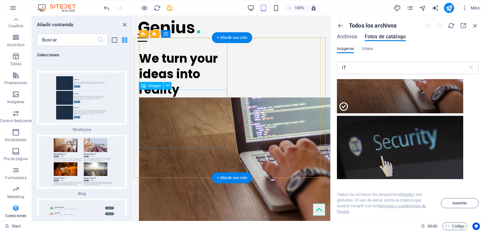
click at [203, 115] on figure at bounding box center [184, 162] width 91 height 130
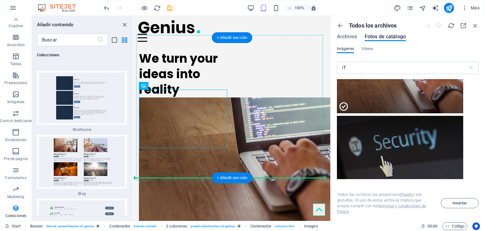
drag, startPoint x: 226, startPoint y: 117, endPoint x: 275, endPoint y: 117, distance: 48.4
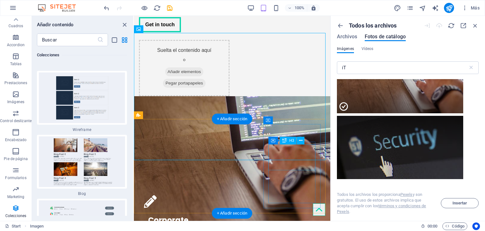
scroll to position [126, 0]
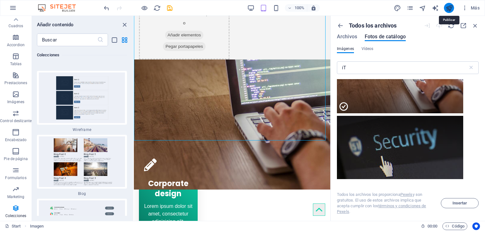
click at [453, 9] on icon "publish" at bounding box center [449, 7] width 7 height 7
checkbox input "false"
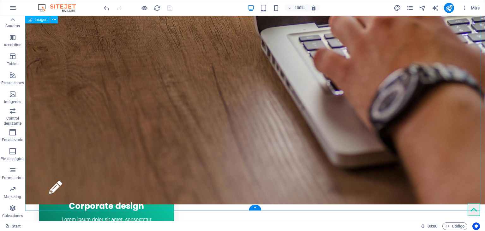
scroll to position [286, 0]
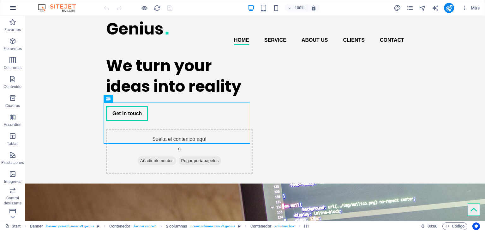
click at [13, 7] on icon "button" at bounding box center [13, 8] width 8 height 8
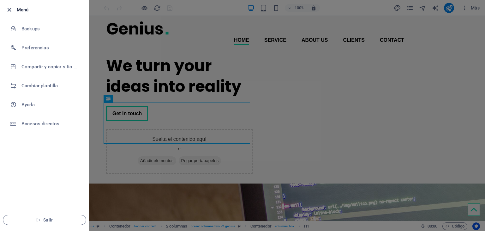
click at [10, 9] on icon "button" at bounding box center [9, 9] width 7 height 7
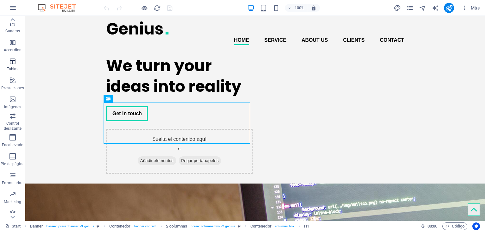
scroll to position [80, 0]
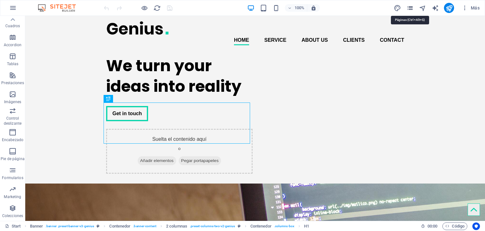
click at [408, 8] on icon "pages" at bounding box center [410, 7] width 7 height 7
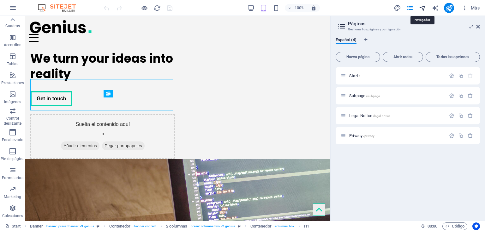
click at [424, 7] on icon "navigator" at bounding box center [422, 7] width 7 height 7
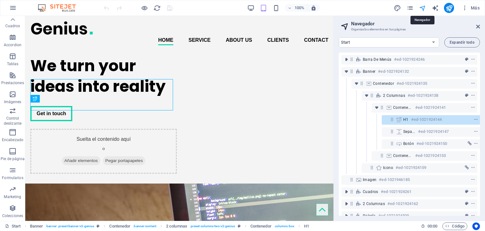
scroll to position [0, 1]
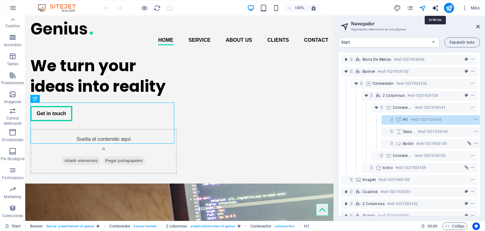
click at [434, 7] on icon "text_generator" at bounding box center [435, 7] width 7 height 7
select select "English"
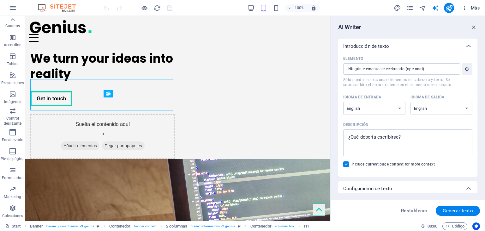
click at [463, 7] on icon "button" at bounding box center [465, 8] width 6 height 6
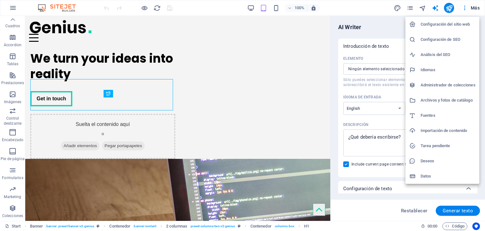
click at [297, 41] on div at bounding box center [242, 115] width 485 height 231
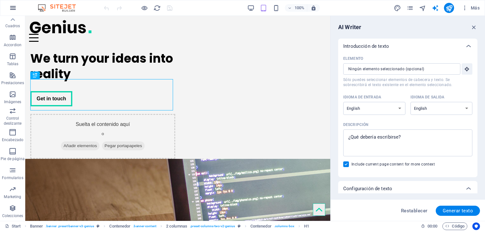
click at [12, 4] on icon "button" at bounding box center [13, 8] width 8 height 8
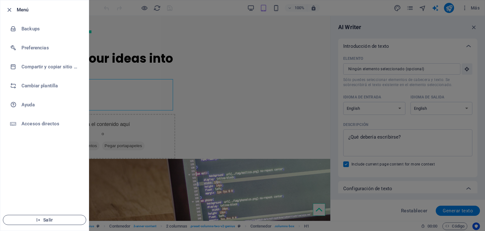
click at [44, 220] on span "Salir" at bounding box center [44, 219] width 73 height 5
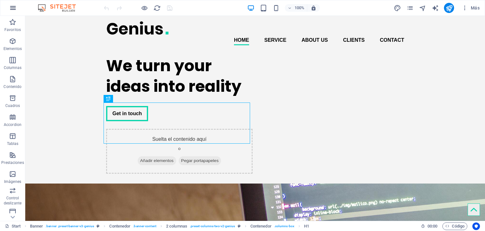
click at [11, 6] on icon "button" at bounding box center [13, 8] width 8 height 8
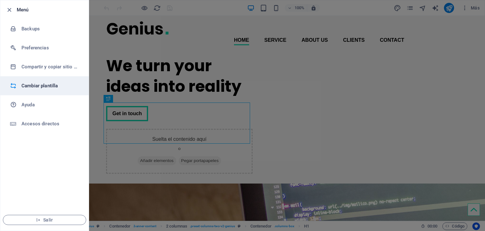
click at [22, 83] on h6 "Cambiar plantilla" at bounding box center [50, 86] width 58 height 8
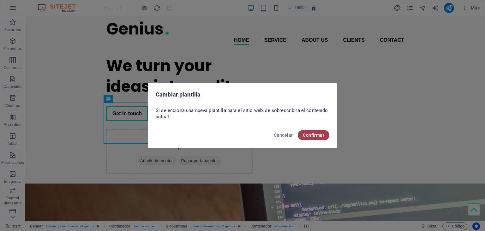
click at [324, 137] on span "Confirmar" at bounding box center [313, 134] width 21 height 5
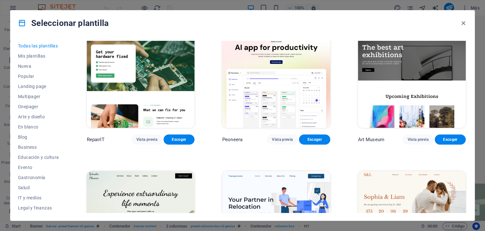
scroll to position [190, 0]
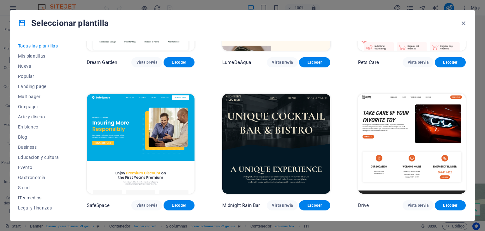
click at [38, 195] on span "IT y medios" at bounding box center [38, 197] width 41 height 5
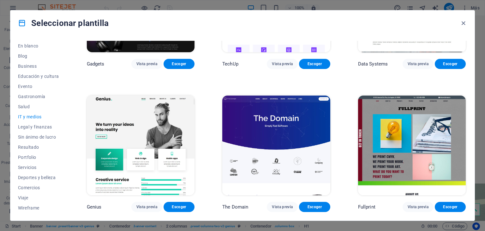
scroll to position [182, 0]
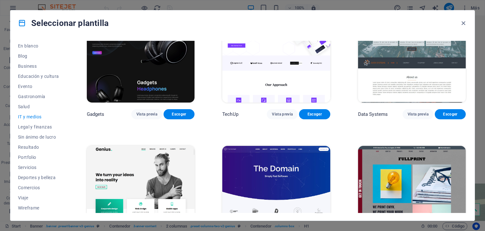
click at [139, 158] on img at bounding box center [141, 196] width 108 height 100
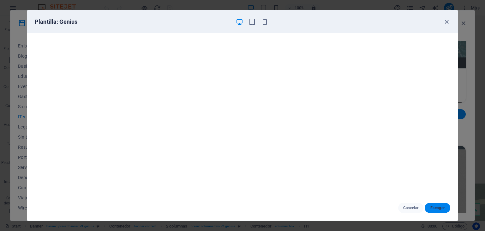
click at [434, 204] on button "Escoger" at bounding box center [438, 208] width 26 height 10
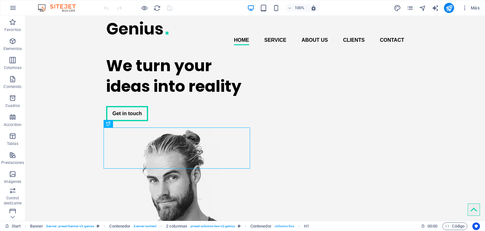
click at [64, 9] on img at bounding box center [59, 8] width 47 height 8
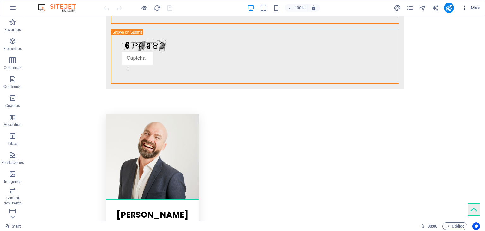
click at [466, 8] on icon "button" at bounding box center [465, 8] width 6 height 6
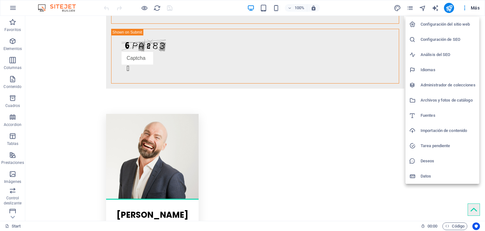
click at [449, 130] on h6 "Importación de contenido" at bounding box center [448, 131] width 55 height 8
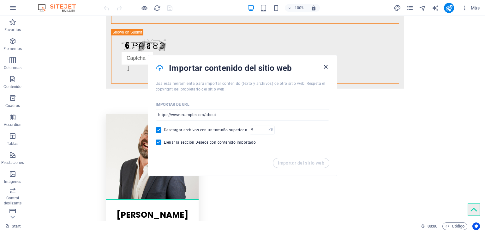
click at [325, 67] on icon "button" at bounding box center [325, 66] width 7 height 7
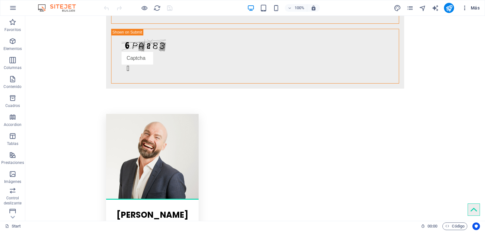
click at [465, 9] on icon "button" at bounding box center [465, 8] width 6 height 6
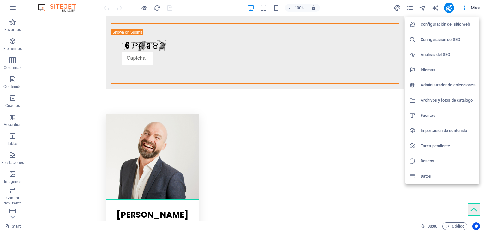
click at [443, 162] on h6 "Deseos" at bounding box center [448, 161] width 55 height 8
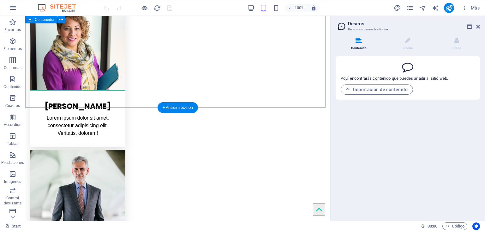
scroll to position [1450, 0]
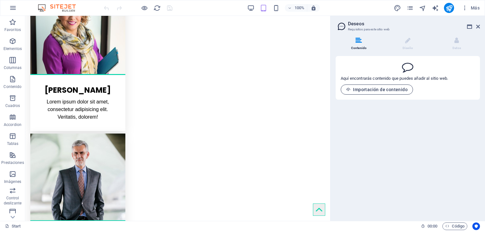
click at [383, 85] on button "Importación de contenido" at bounding box center [377, 89] width 72 height 10
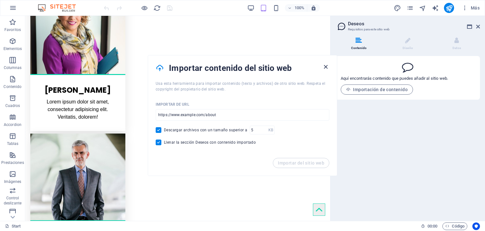
click at [326, 66] on icon "button" at bounding box center [325, 66] width 7 height 7
